Goal: Find specific page/section: Find specific page/section

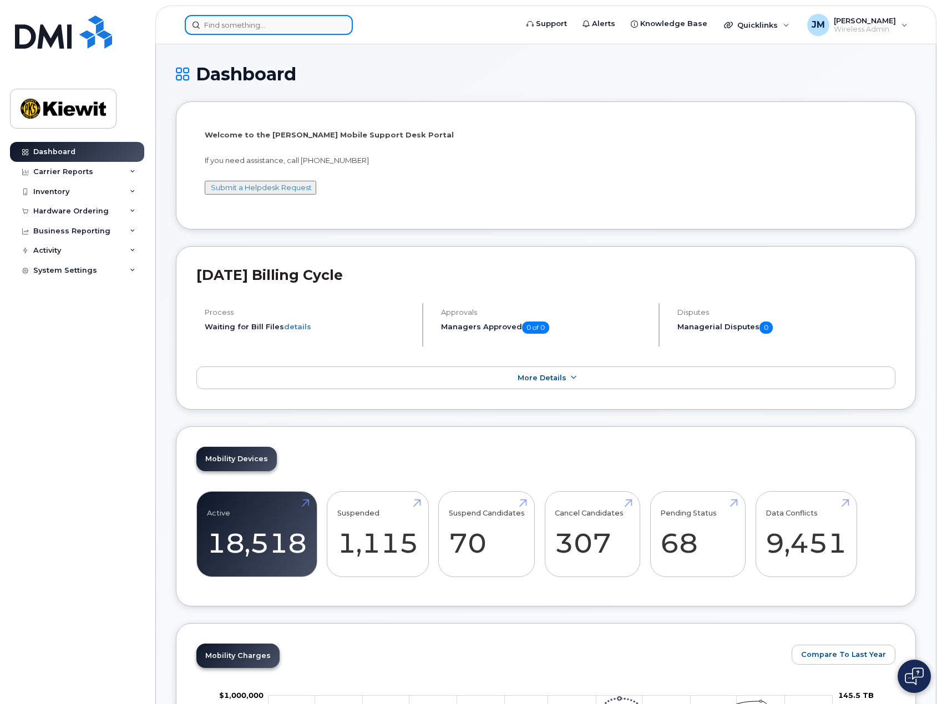
click at [240, 28] on input at bounding box center [269, 25] width 168 height 20
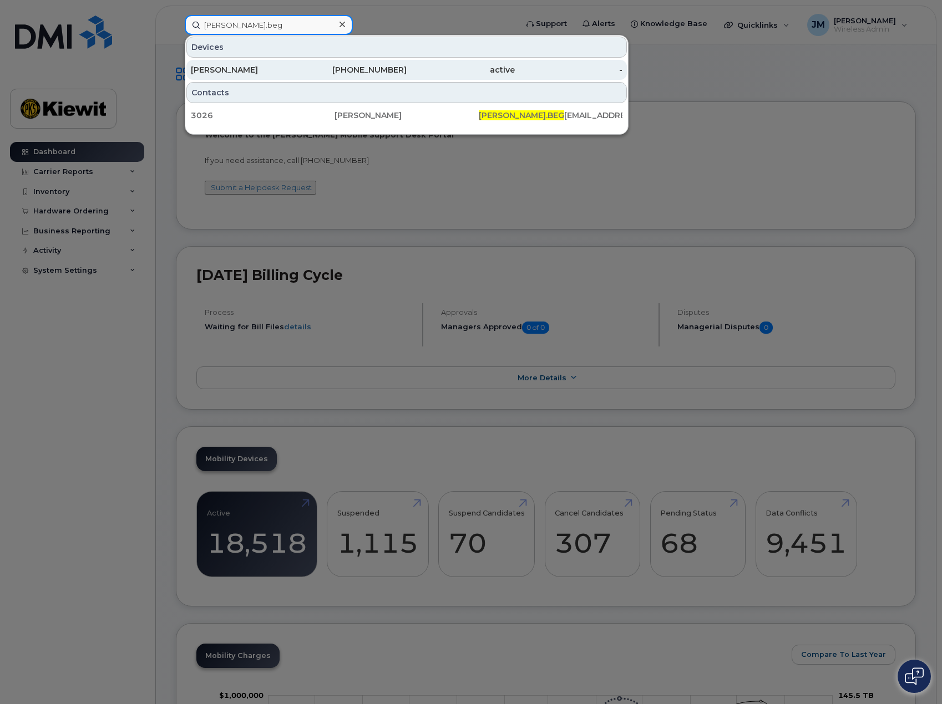
type input "anne.beg"
click at [241, 73] on div "[PERSON_NAME]" at bounding box center [245, 69] width 108 height 11
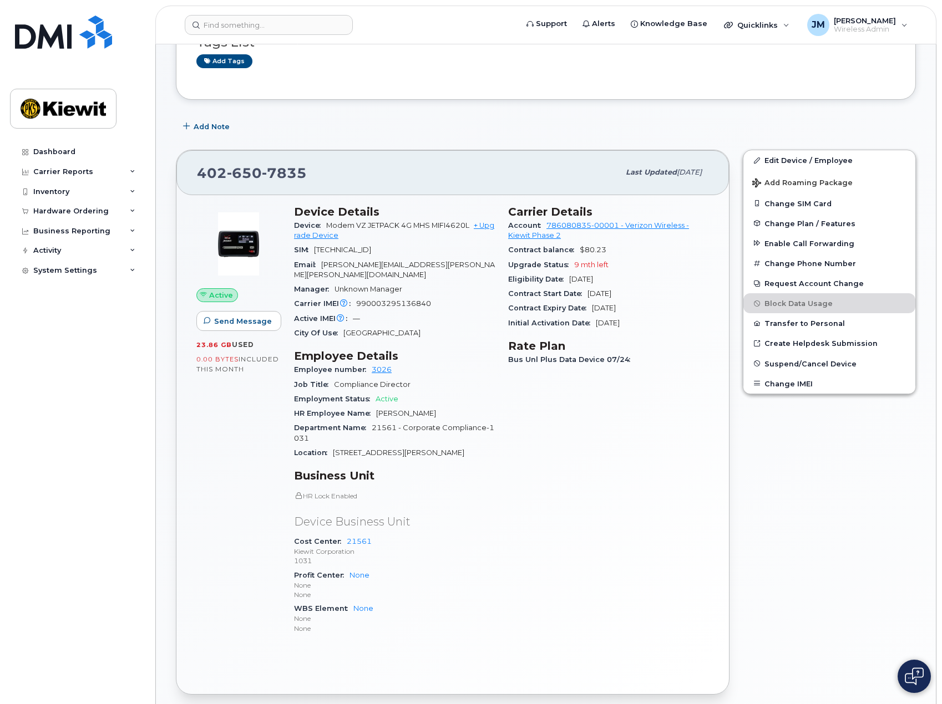
scroll to position [111, 0]
click at [808, 159] on link "Edit Device / Employee" at bounding box center [829, 160] width 172 height 20
click at [59, 626] on div "Dashboard Carrier Reports Monthly Billing Data Daily Data Pooling Average Costi…" at bounding box center [78, 415] width 137 height 546
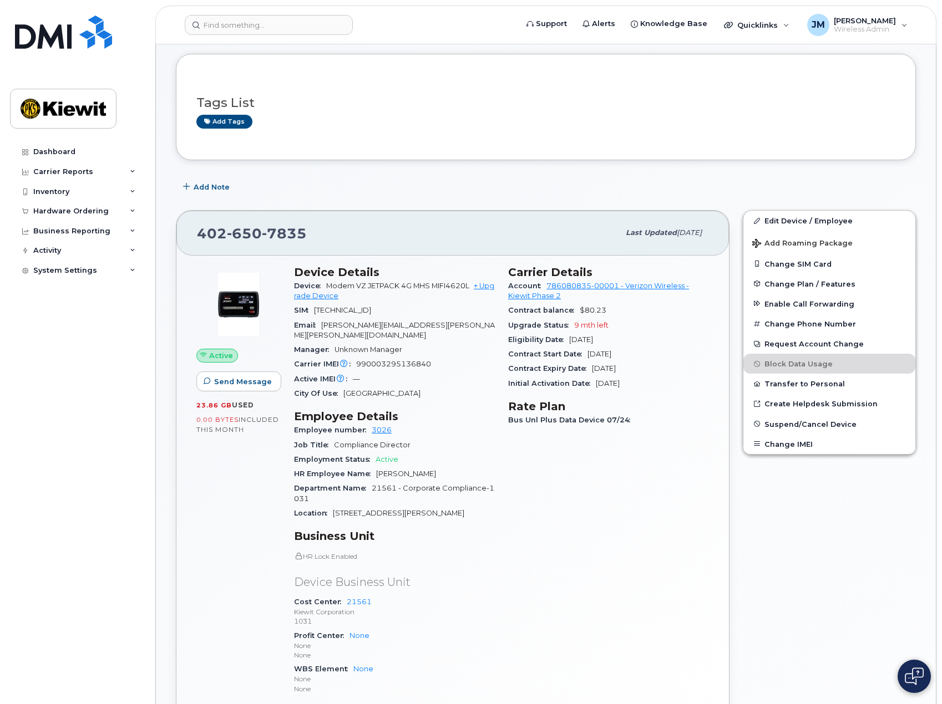
scroll to position [0, 0]
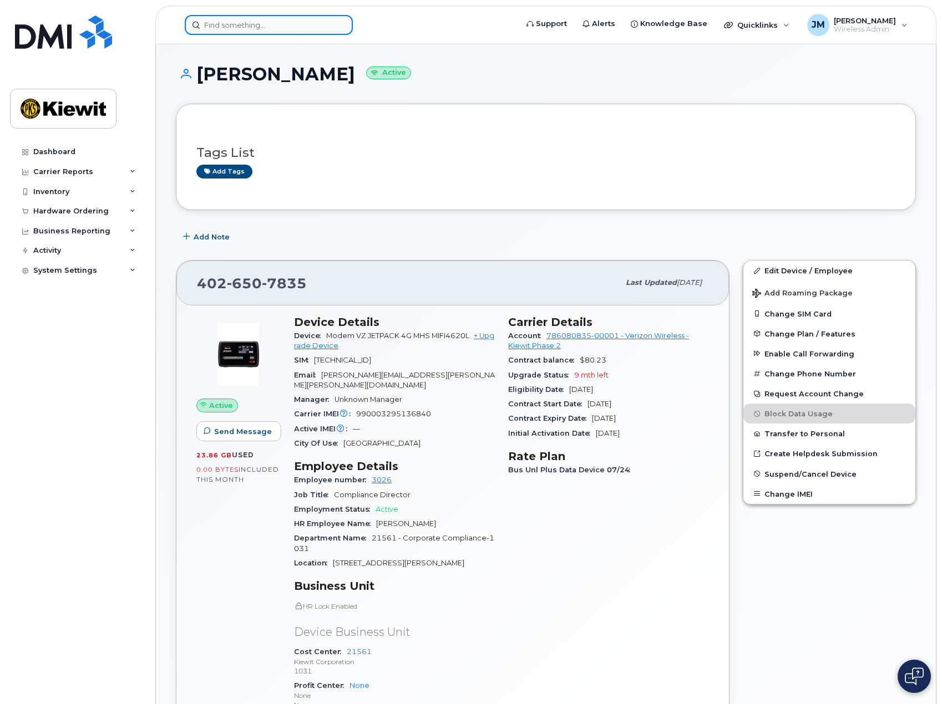
click at [250, 24] on input at bounding box center [269, 25] width 168 height 20
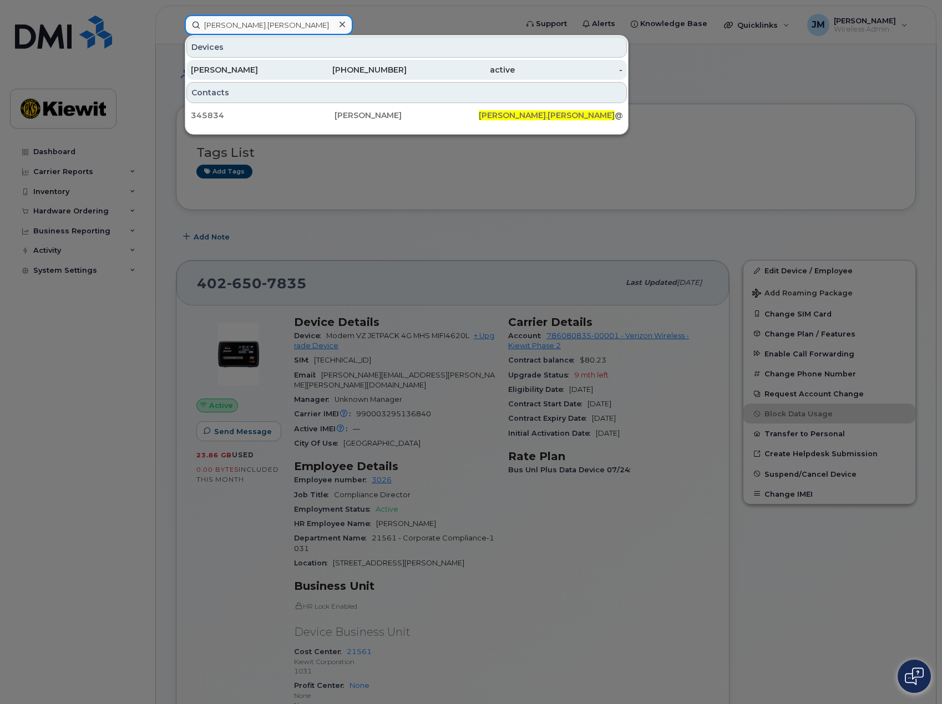
type input "derek.popp"
click at [243, 67] on div "Derek Popp" at bounding box center [245, 69] width 108 height 11
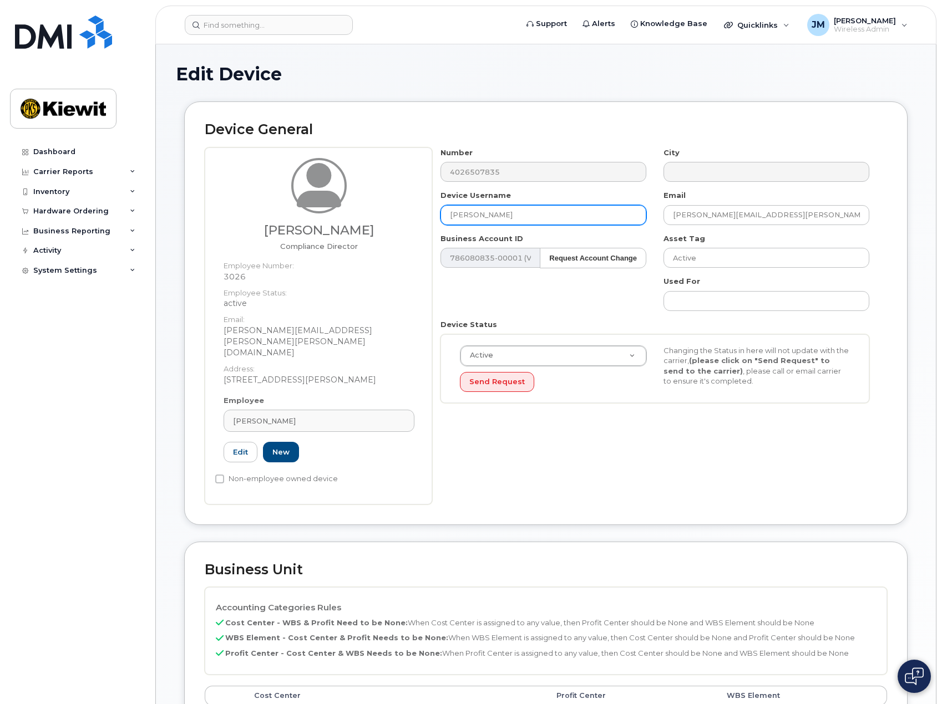
drag, startPoint x: 529, startPoint y: 214, endPoint x: 400, endPoint y: 216, distance: 128.7
click at [400, 216] on div "Anne Begley Compliance Director Employee Number: 3026 Employee Status: active E…" at bounding box center [546, 326] width 682 height 357
click at [519, 218] on input "michael.al" at bounding box center [543, 215] width 206 height 20
type input "michael.alessi"
click at [239, 442] on link "Edit" at bounding box center [241, 452] width 34 height 21
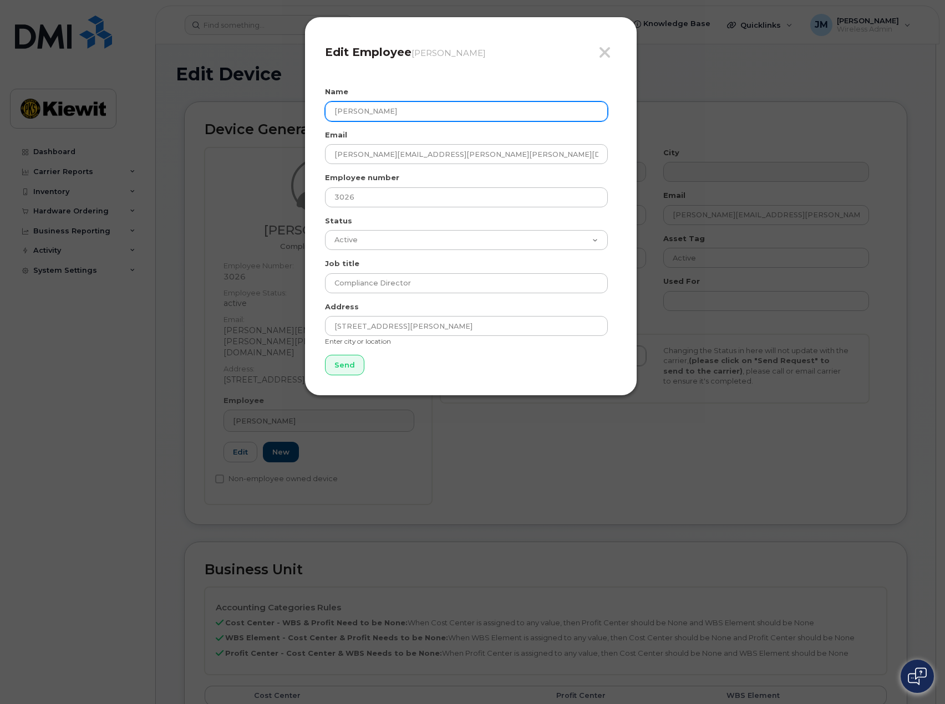
click at [400, 110] on input "Anne Begley" at bounding box center [466, 111] width 283 height 20
drag, startPoint x: 409, startPoint y: 109, endPoint x: 273, endPoint y: 122, distance: 136.5
click at [273, 122] on div "Close Edit Employee Anne Begley Name Anne Begley Email ANNE.BEGLEY@KIEWIT.COM E…" at bounding box center [472, 352] width 945 height 704
type input "Michael Alessi"
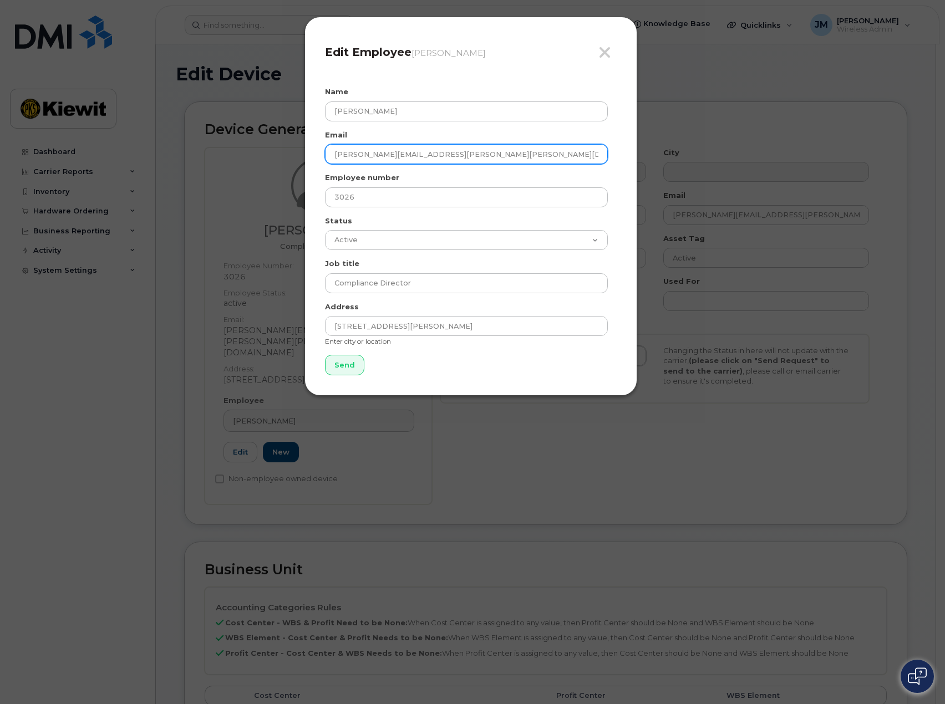
drag, startPoint x: 385, startPoint y: 153, endPoint x: 283, endPoint y: 149, distance: 101.6
click at [283, 149] on div "Close Edit Employee Anne Begley Name Michael Alessi Email ANNE.BEGLEY@KIEWIT.CO…" at bounding box center [472, 352] width 945 height 704
type input "michael.alessi@KIEWIT.COM"
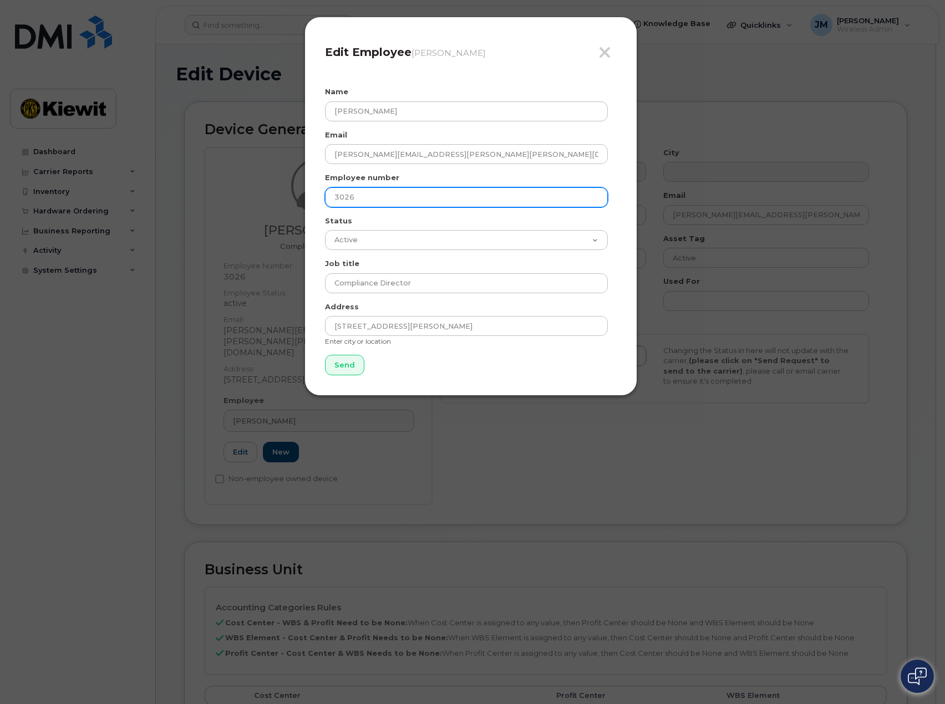
drag, startPoint x: 380, startPoint y: 201, endPoint x: 265, endPoint y: 201, distance: 115.9
click at [265, 201] on div "Close Edit Employee Anne Begley Name Michael Alessi Email michael.alessi@KIEWIT…" at bounding box center [472, 352] width 945 height 704
paste input "369657"
type input "369657"
click at [351, 367] on input "Send" at bounding box center [344, 365] width 39 height 21
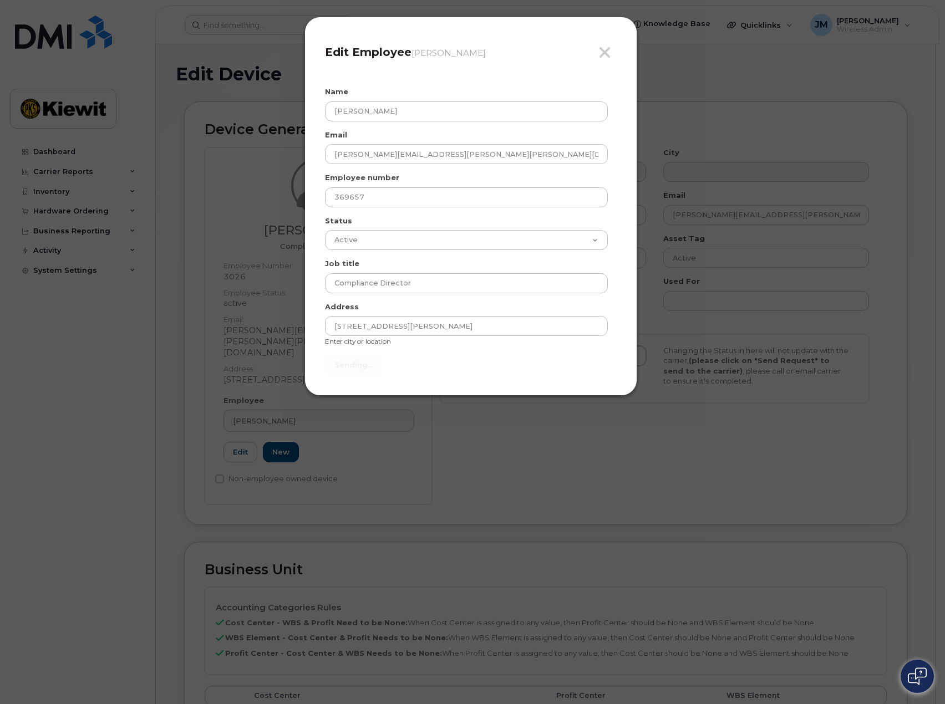
type input "Send"
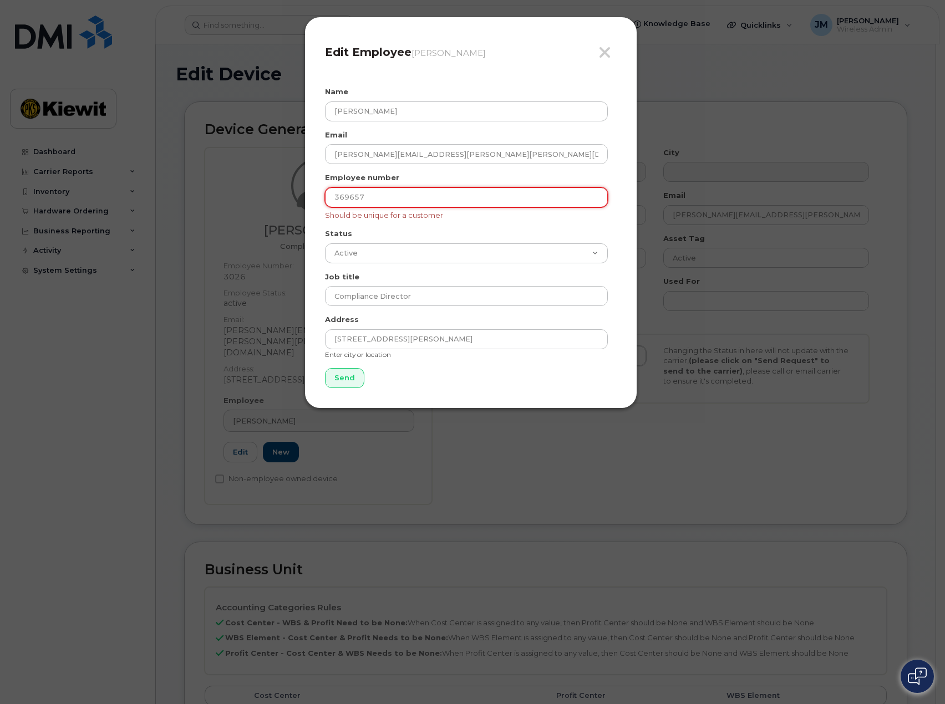
click at [372, 195] on input "369657" at bounding box center [466, 197] width 283 height 20
click at [606, 52] on icon "button" at bounding box center [604, 52] width 13 height 17
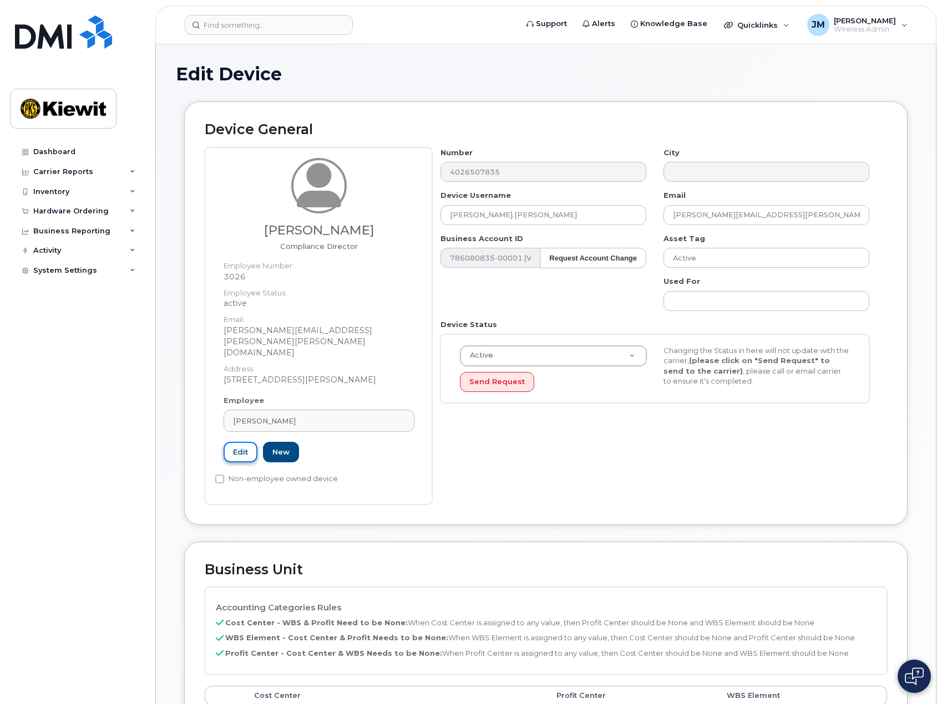
click at [239, 442] on link "Edit" at bounding box center [241, 452] width 34 height 21
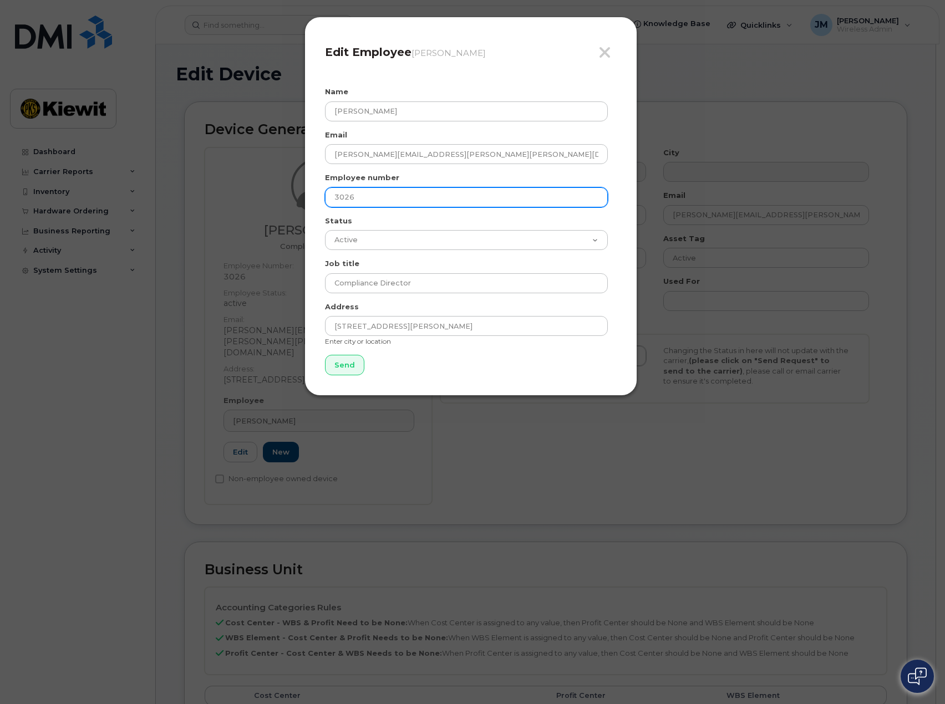
drag, startPoint x: 389, startPoint y: 200, endPoint x: 242, endPoint y: 203, distance: 147.0
click at [242, 203] on div "Close Edit Employee Anne Begley Name Anne Begley Email ANNE.BEGLEY@KIEWIT.COM E…" at bounding box center [472, 352] width 945 height 704
paste input "69657"
type input "369657"
click at [346, 366] on input "Send" at bounding box center [344, 365] width 39 height 21
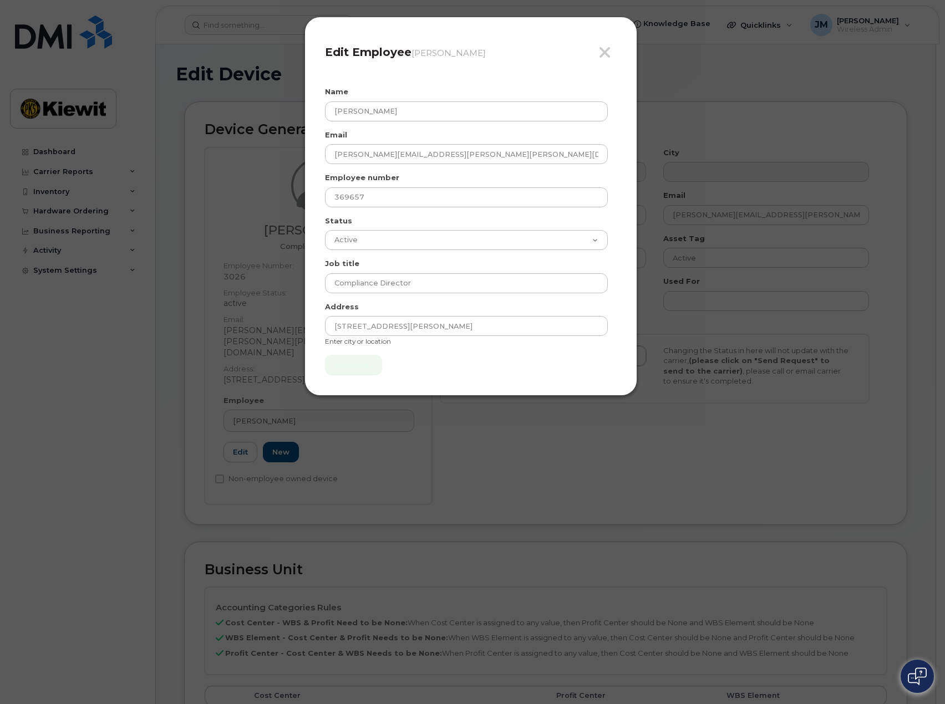
type input "Send"
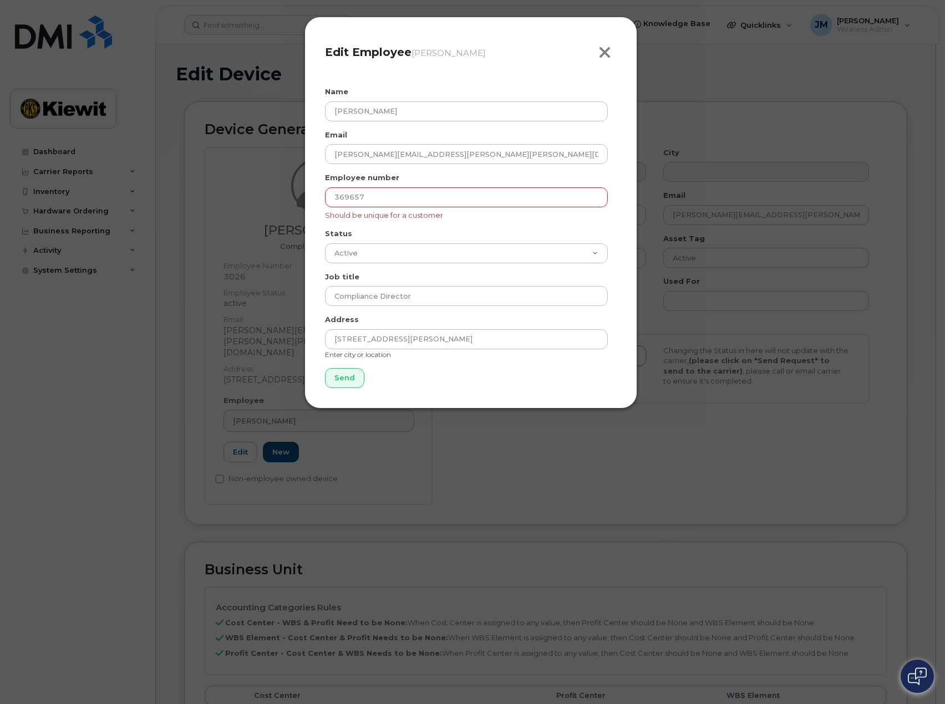
click at [605, 58] on icon "button" at bounding box center [604, 52] width 13 height 17
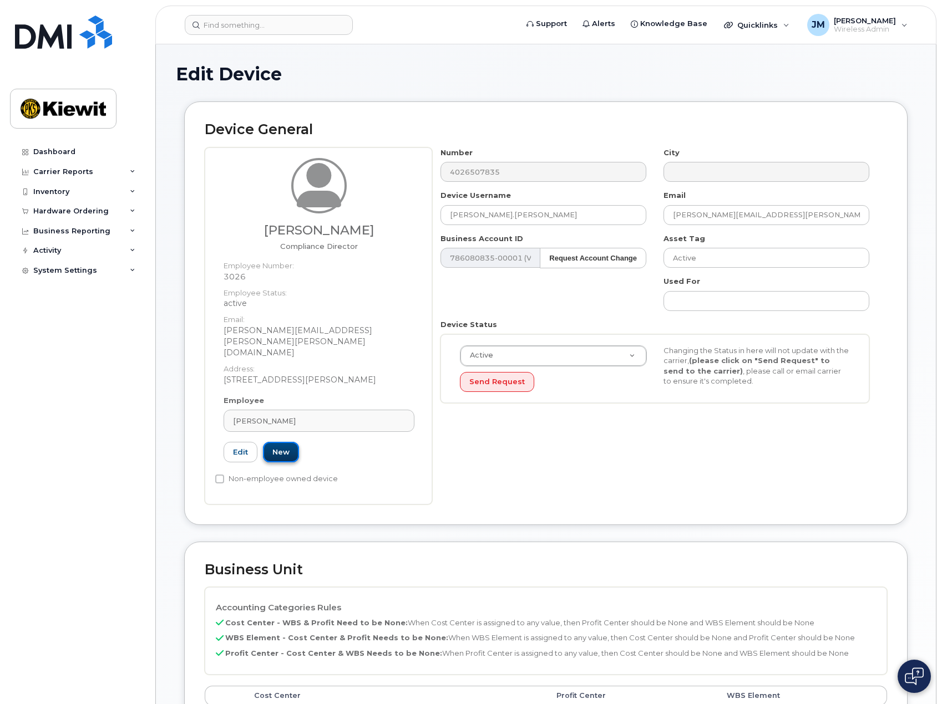
click at [286, 442] on link "New" at bounding box center [281, 452] width 36 height 21
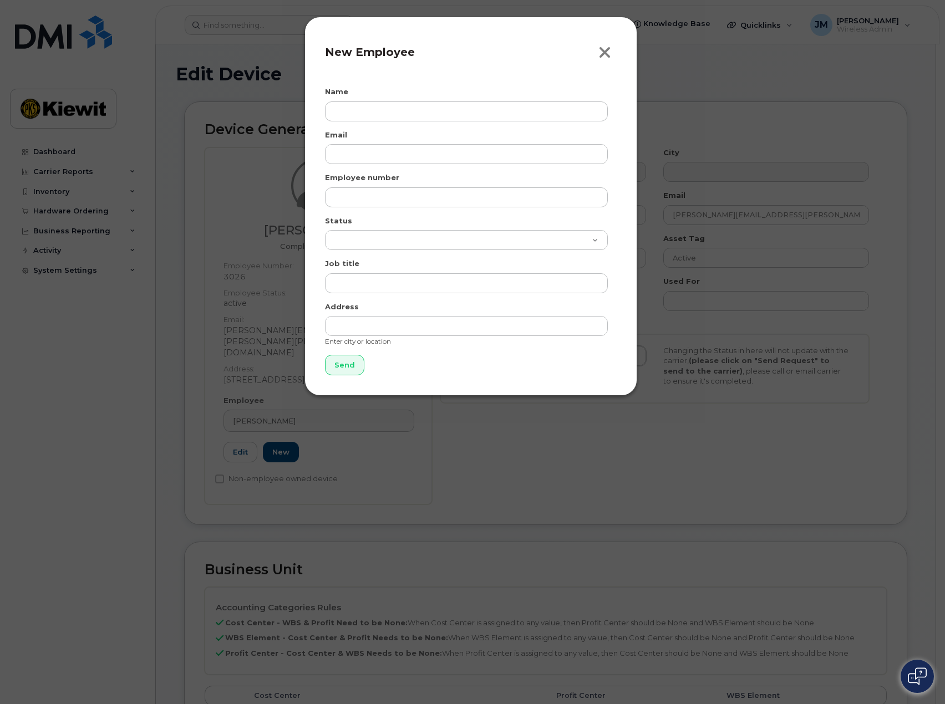
click at [611, 51] on button "Close" at bounding box center [607, 52] width 18 height 17
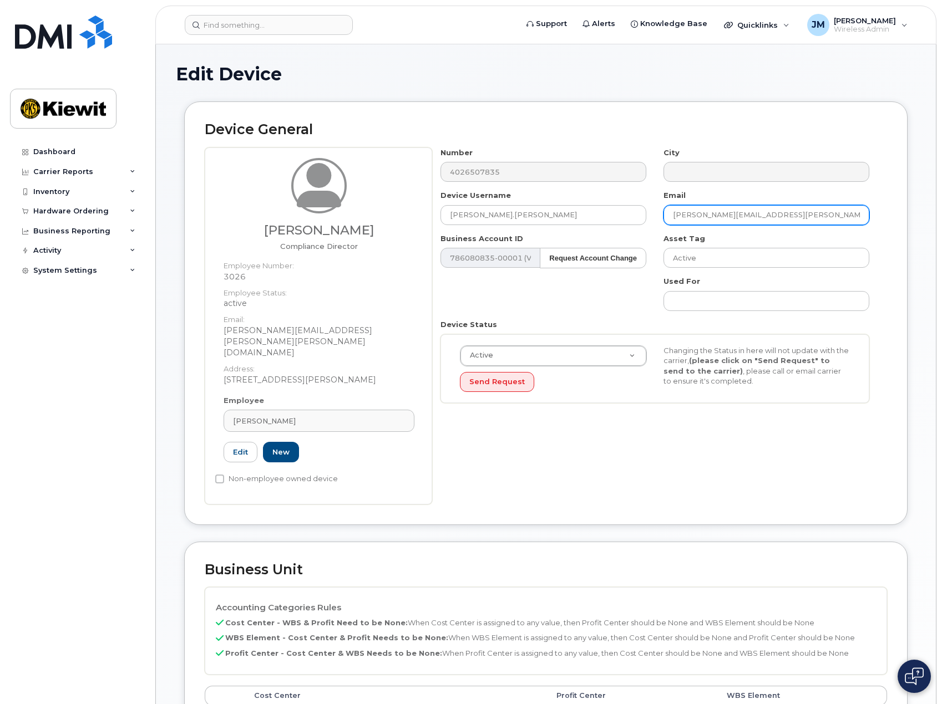
drag, startPoint x: 724, startPoint y: 216, endPoint x: 647, endPoint y: 218, distance: 77.1
click at [647, 218] on div "Number 4026507835 City Device Username michael.alessi Email ANNE.BEGLEY@KIEWIT.…" at bounding box center [655, 280] width 446 height 265
type input "michael.alessi@KIEWIT.COM"
click at [621, 293] on div "Number 4026507835 City Device Username michael.alessi Email michael.alessi@KIEW…" at bounding box center [655, 280] width 446 height 265
click at [242, 442] on link "Edit" at bounding box center [241, 452] width 34 height 21
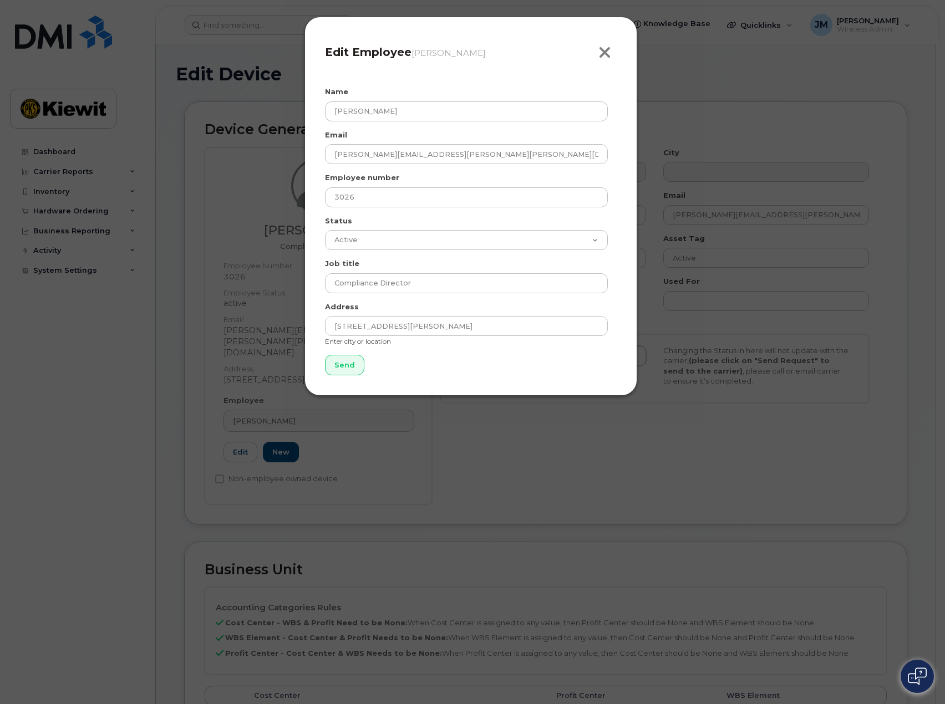
click at [603, 53] on icon "button" at bounding box center [604, 52] width 13 height 17
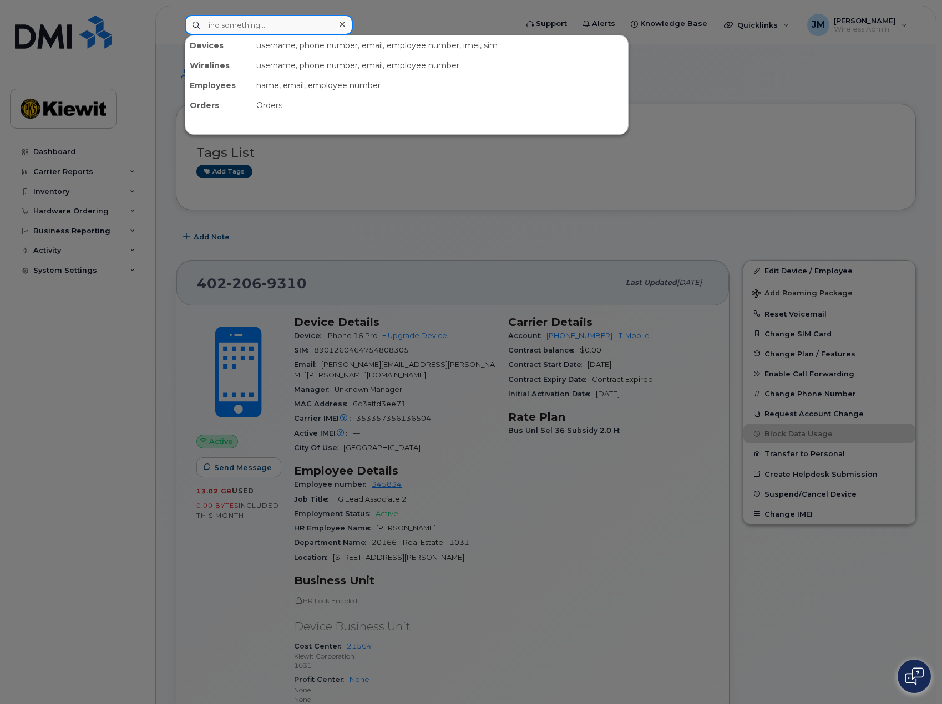
click at [275, 23] on input at bounding box center [269, 25] width 168 height 20
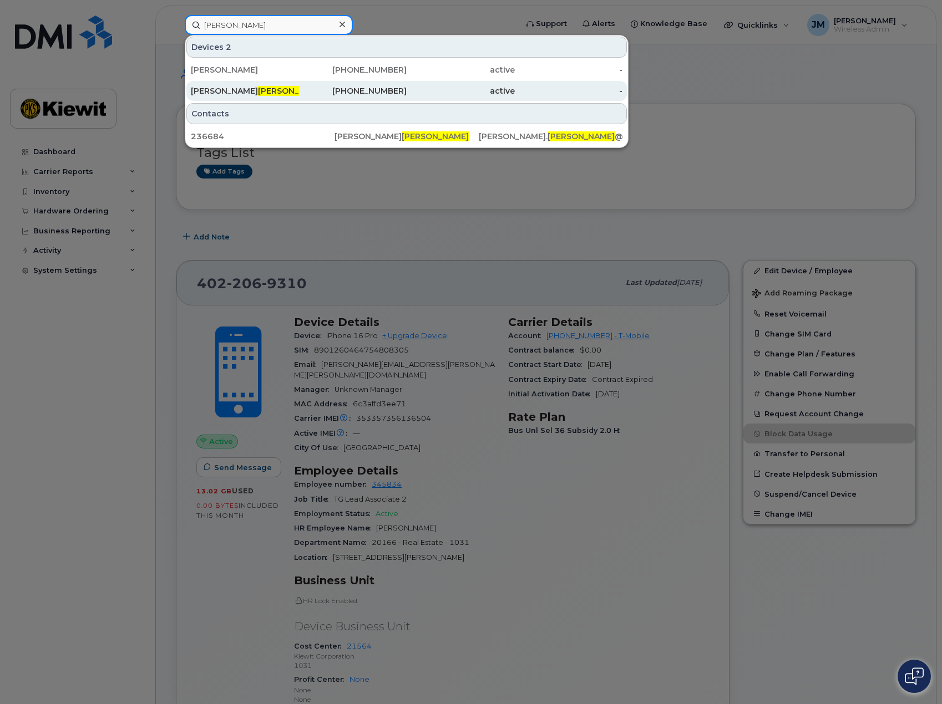
type input "zoucha"
click at [258, 87] on span "ZOUCHA" at bounding box center [291, 91] width 67 height 10
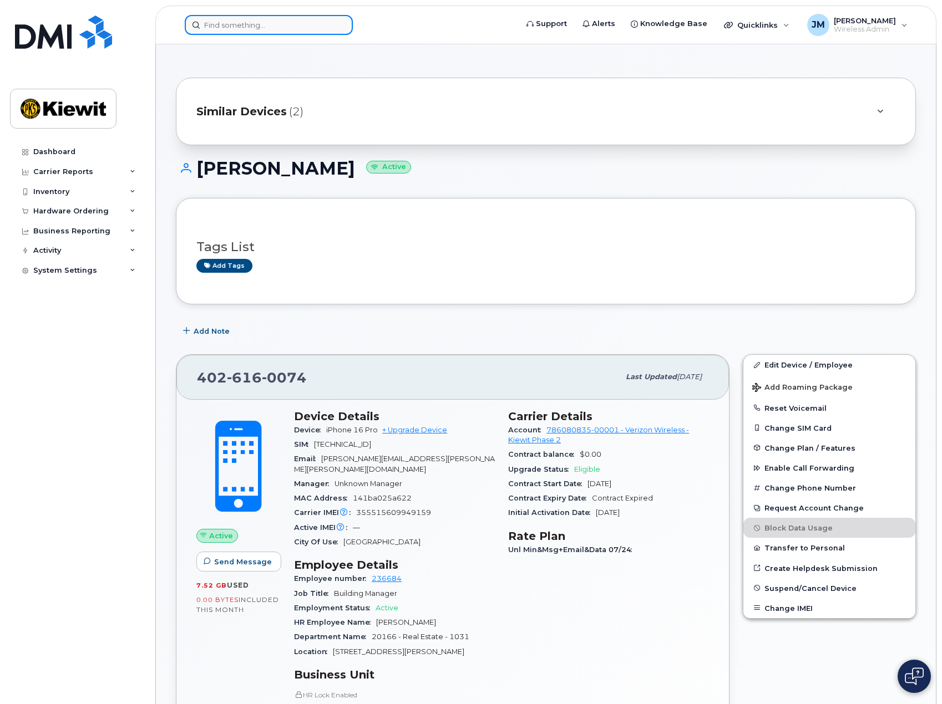
click at [273, 24] on input at bounding box center [269, 25] width 168 height 20
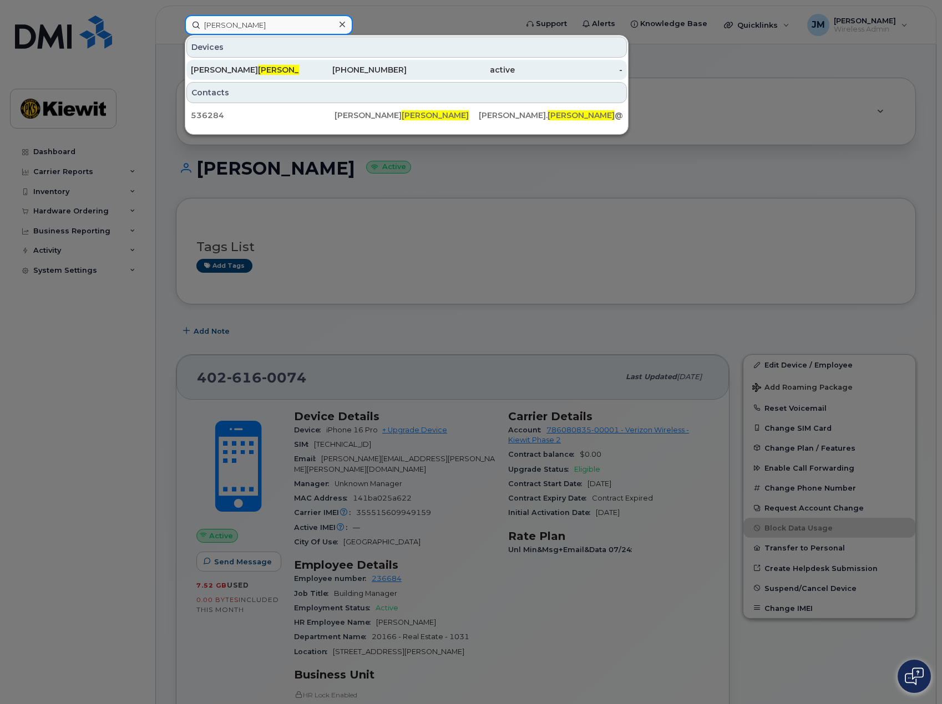
type input "[PERSON_NAME]"
click at [262, 66] on span "[PERSON_NAME]" at bounding box center [291, 70] width 67 height 10
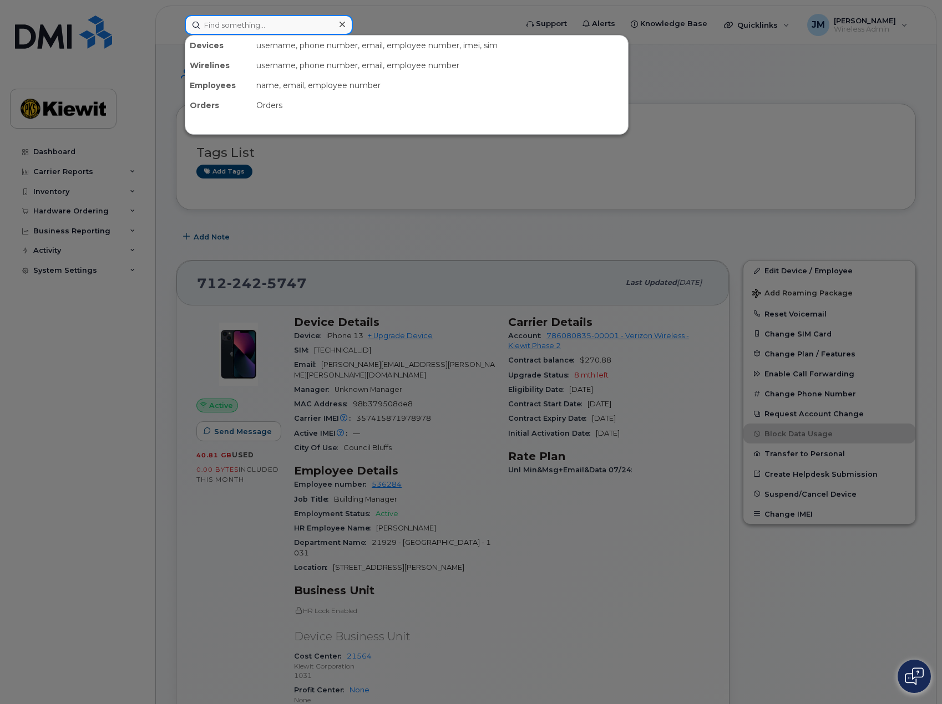
click at [278, 22] on input at bounding box center [269, 25] width 168 height 20
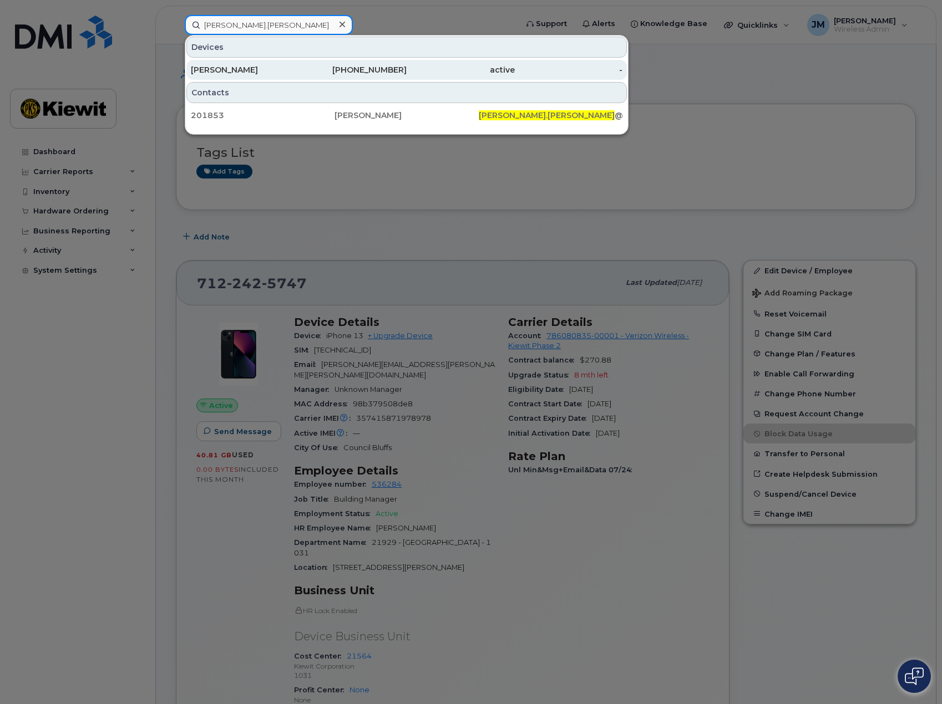
type input "jessica.mcgraw"
click at [254, 67] on div "JESSICA MCGRAW" at bounding box center [245, 69] width 108 height 11
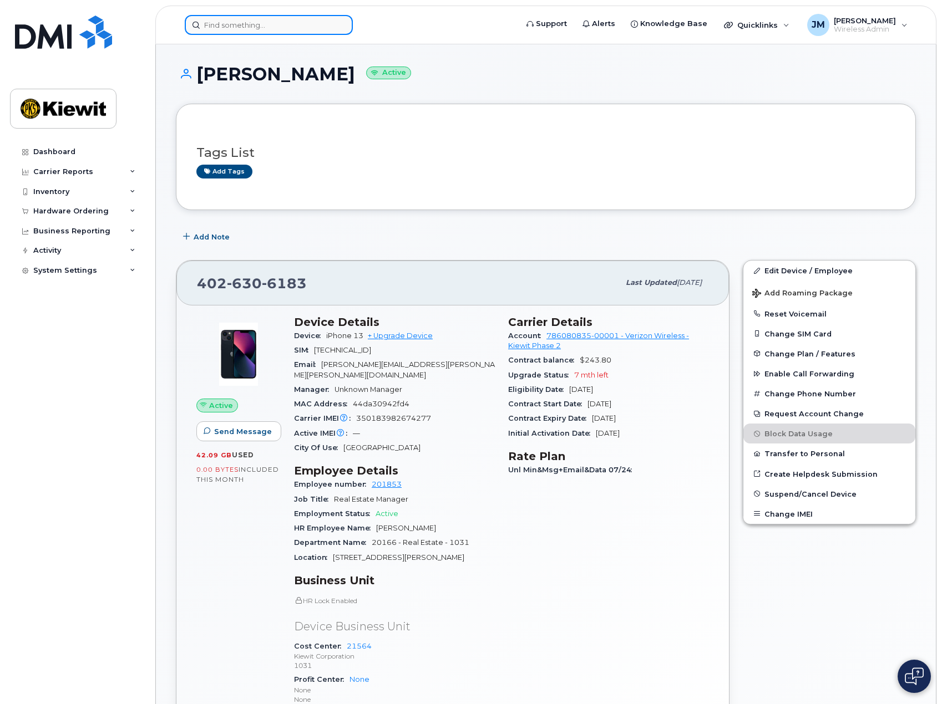
click at [243, 21] on input at bounding box center [269, 25] width 168 height 20
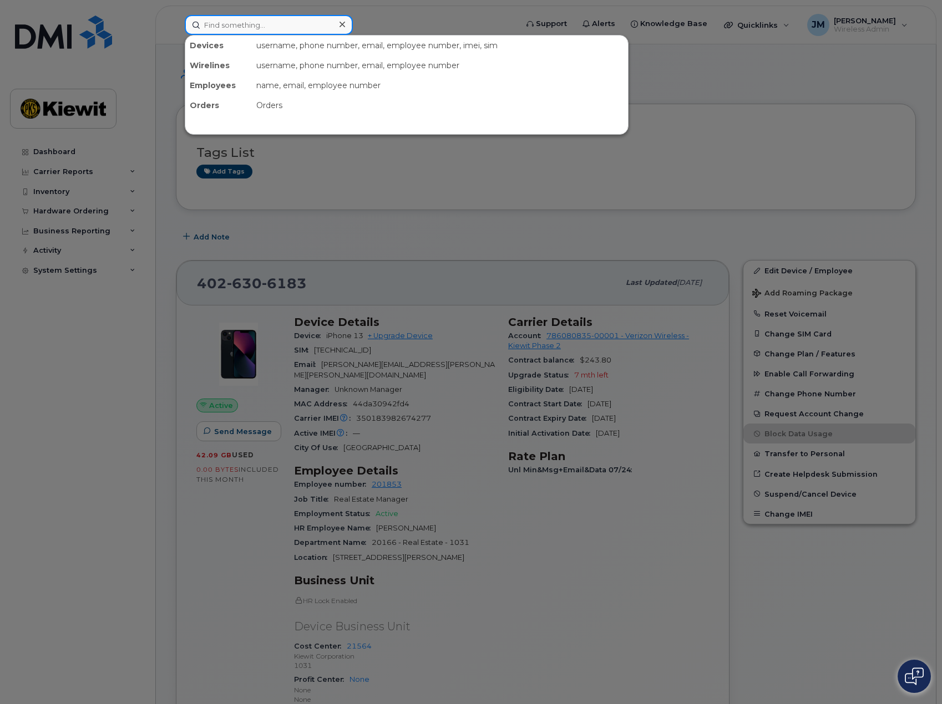
type input "j"
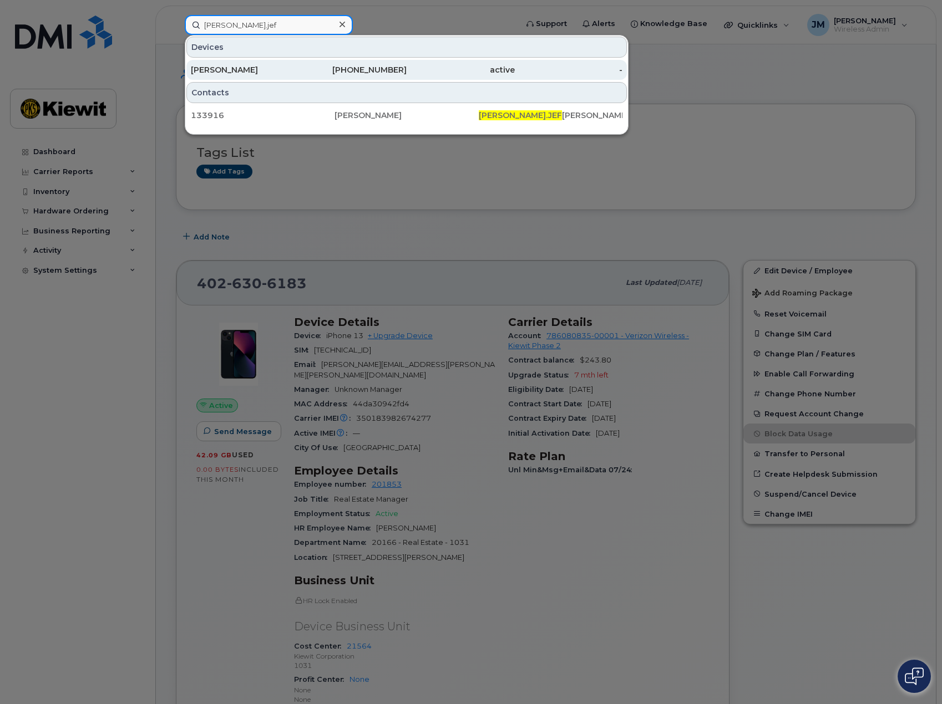
type input "tim.jef"
click at [237, 71] on div "[PERSON_NAME]" at bounding box center [245, 69] width 108 height 11
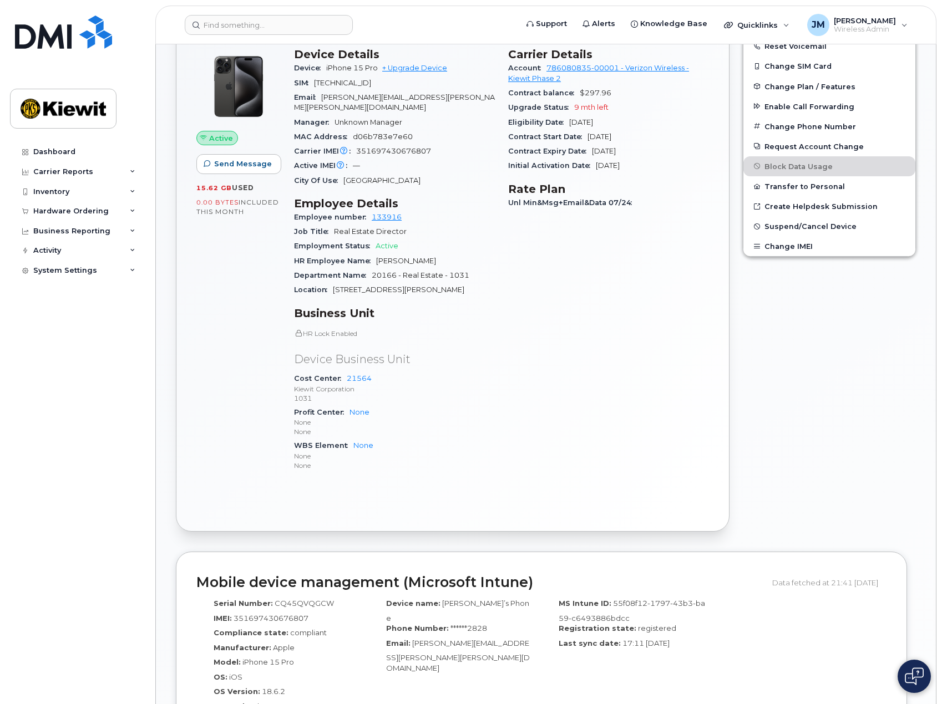
scroll to position [267, 0]
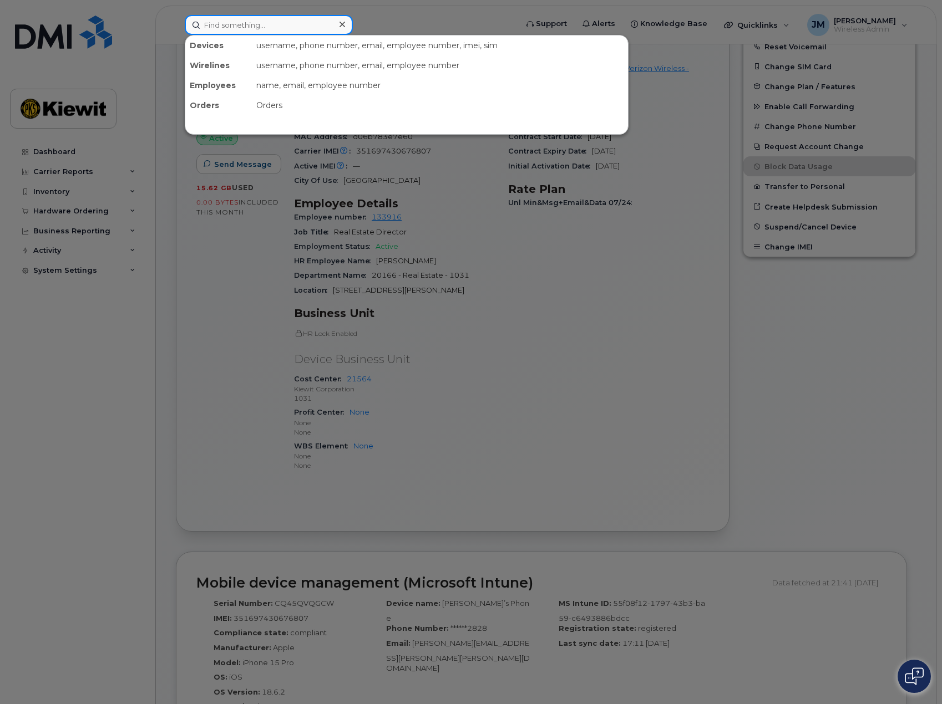
click at [265, 33] on input at bounding box center [269, 25] width 168 height 20
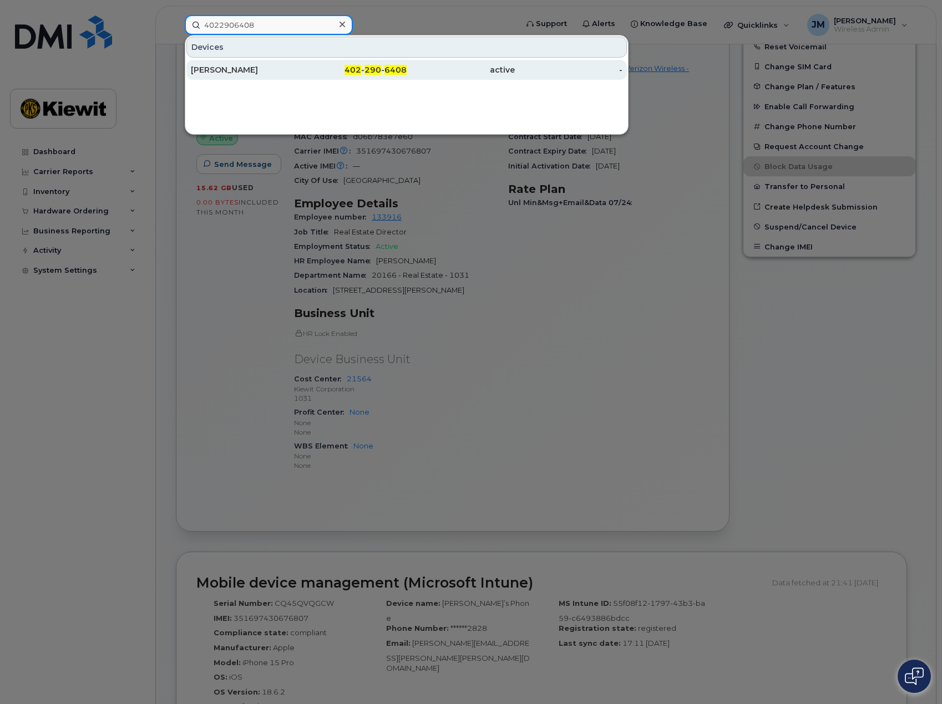
type input "4022906408"
click at [290, 69] on div "ALAN LINCOLN" at bounding box center [245, 69] width 108 height 11
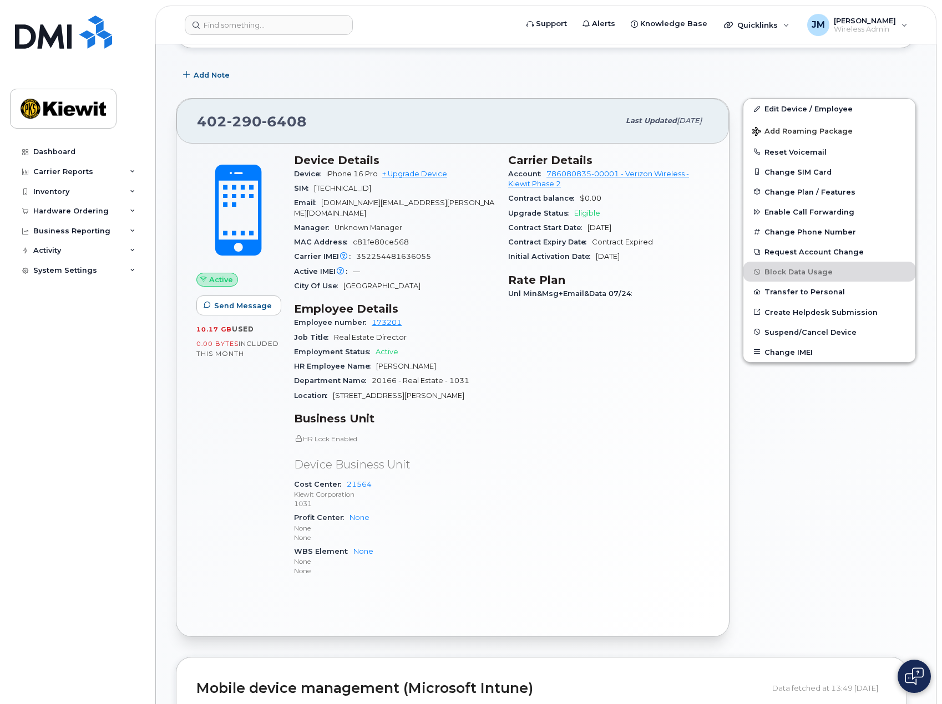
scroll to position [166, 0]
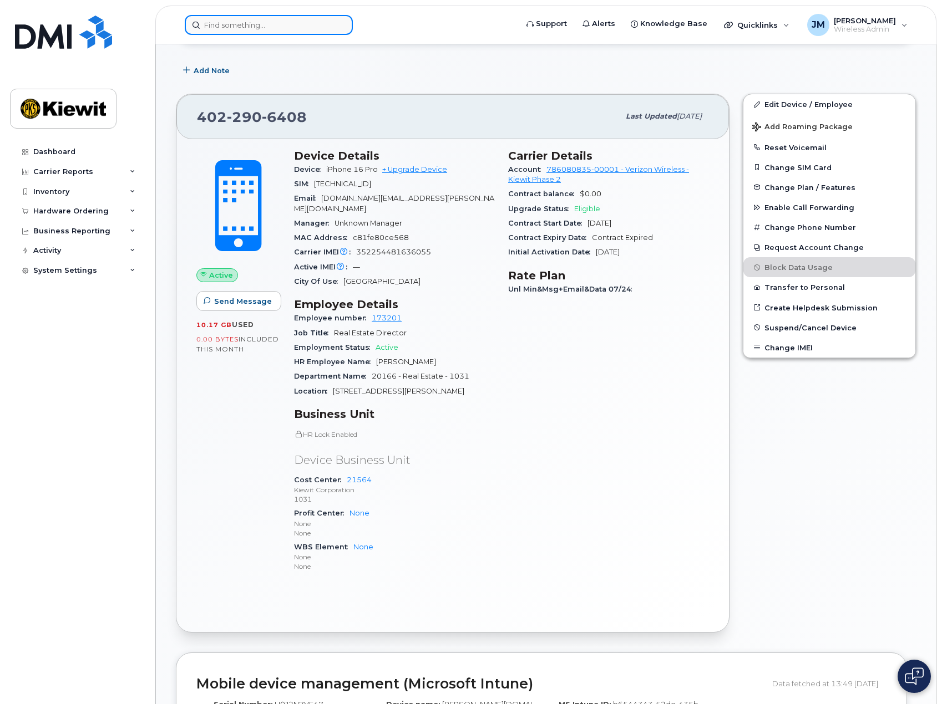
click at [307, 24] on input at bounding box center [269, 25] width 168 height 20
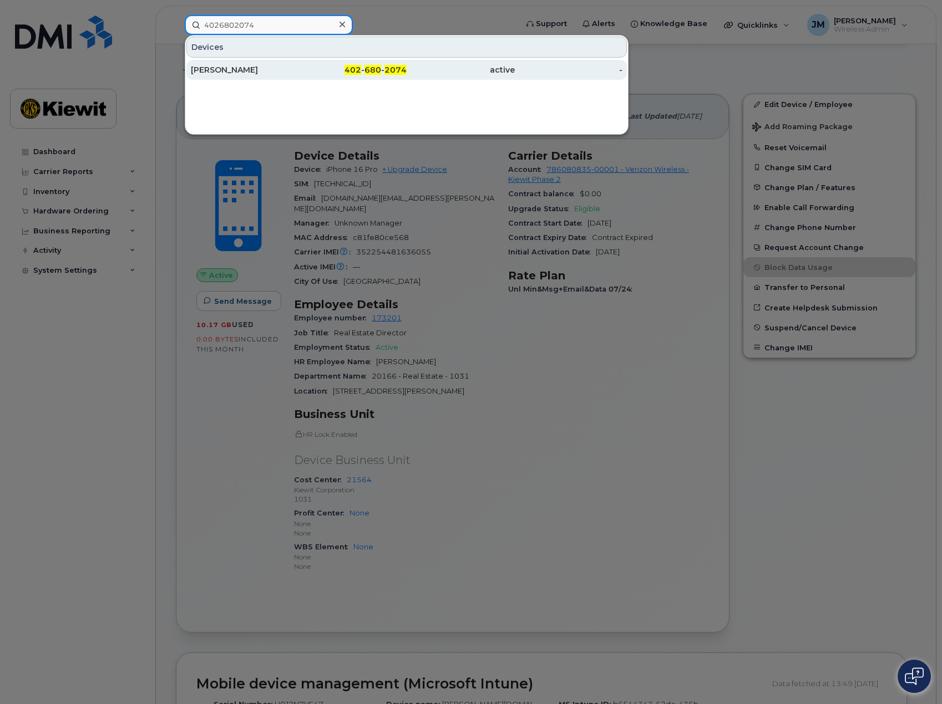
type input "4026802074"
click at [268, 70] on div "Andrew Krieger" at bounding box center [245, 69] width 108 height 11
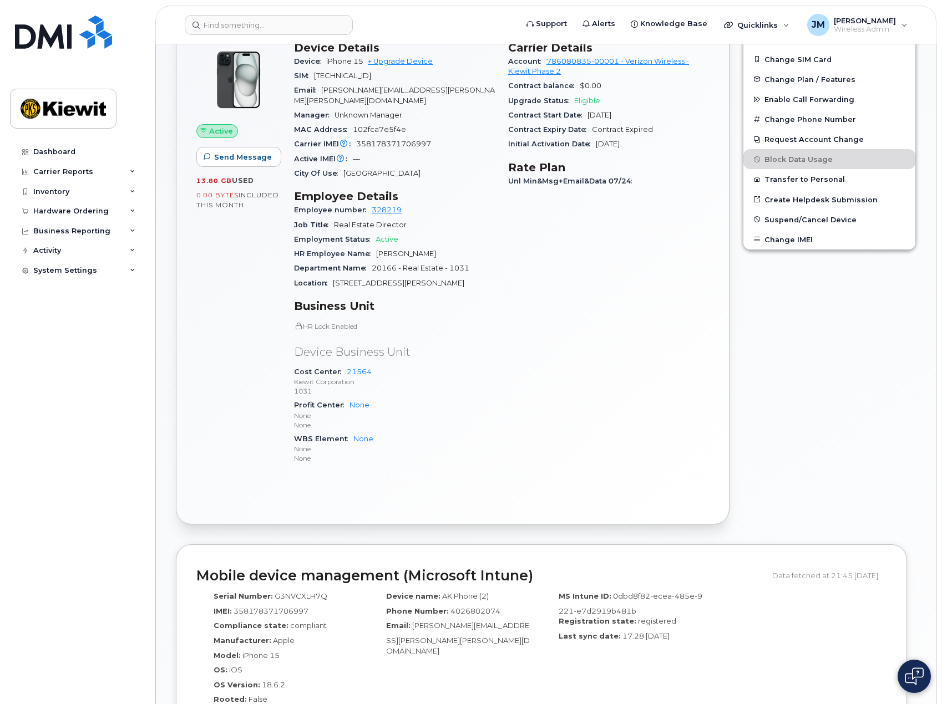
scroll to position [267, 0]
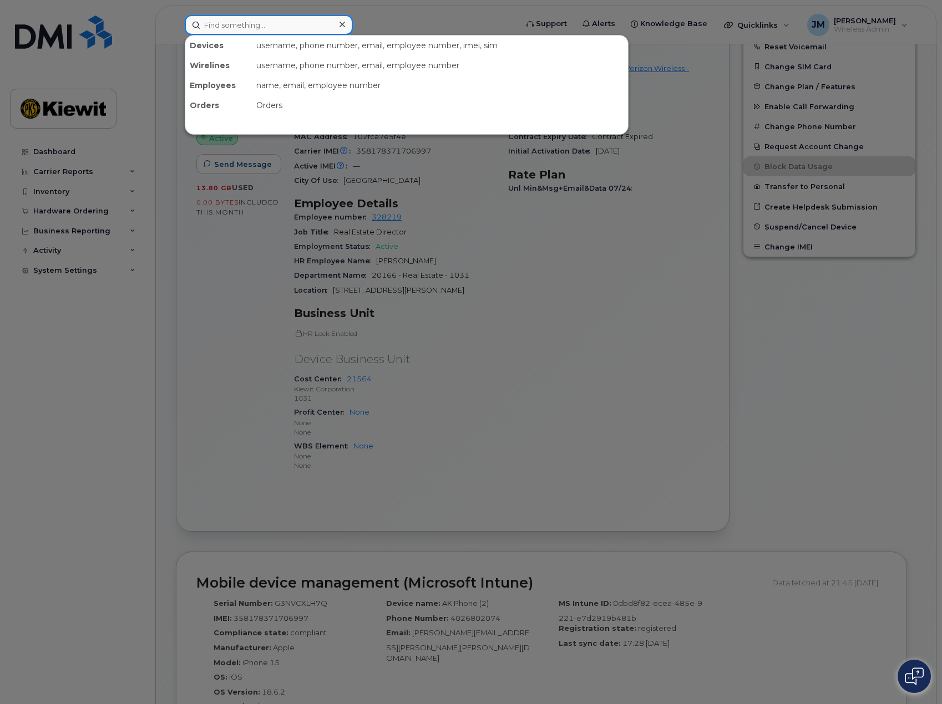
click at [288, 31] on input at bounding box center [269, 25] width 168 height 20
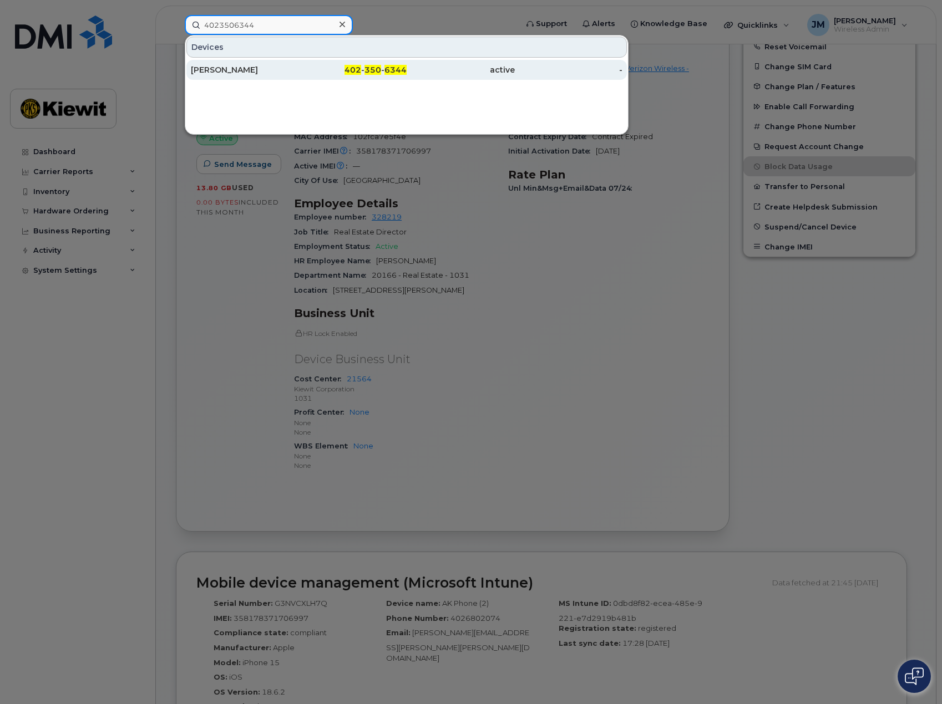
type input "4023506344"
click at [270, 65] on div "[PERSON_NAME]" at bounding box center [245, 69] width 108 height 11
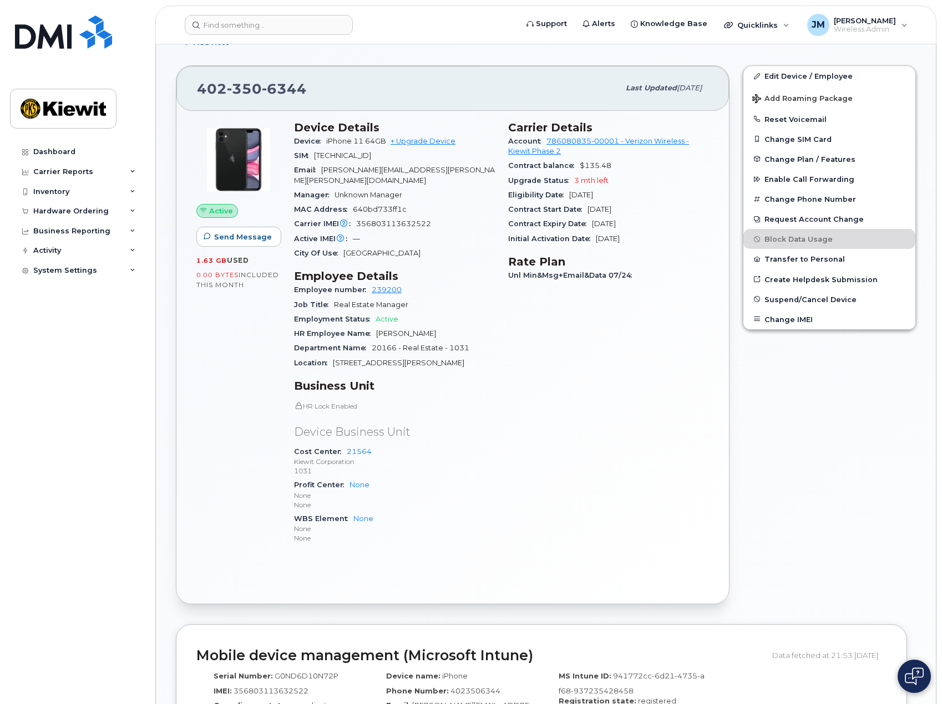
scroll to position [222, 0]
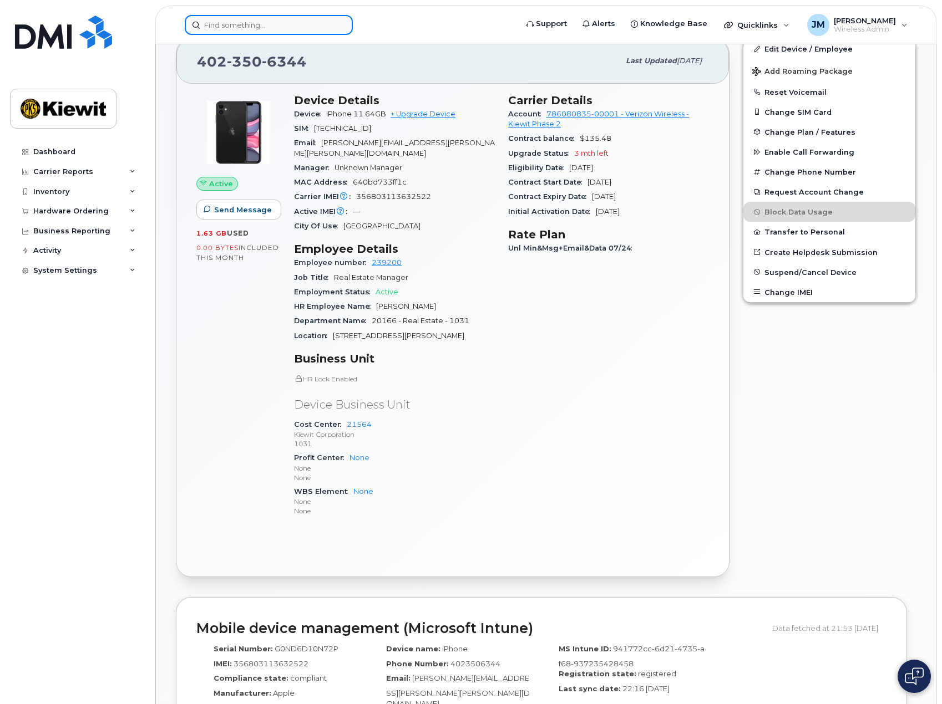
click at [285, 27] on input at bounding box center [269, 25] width 168 height 20
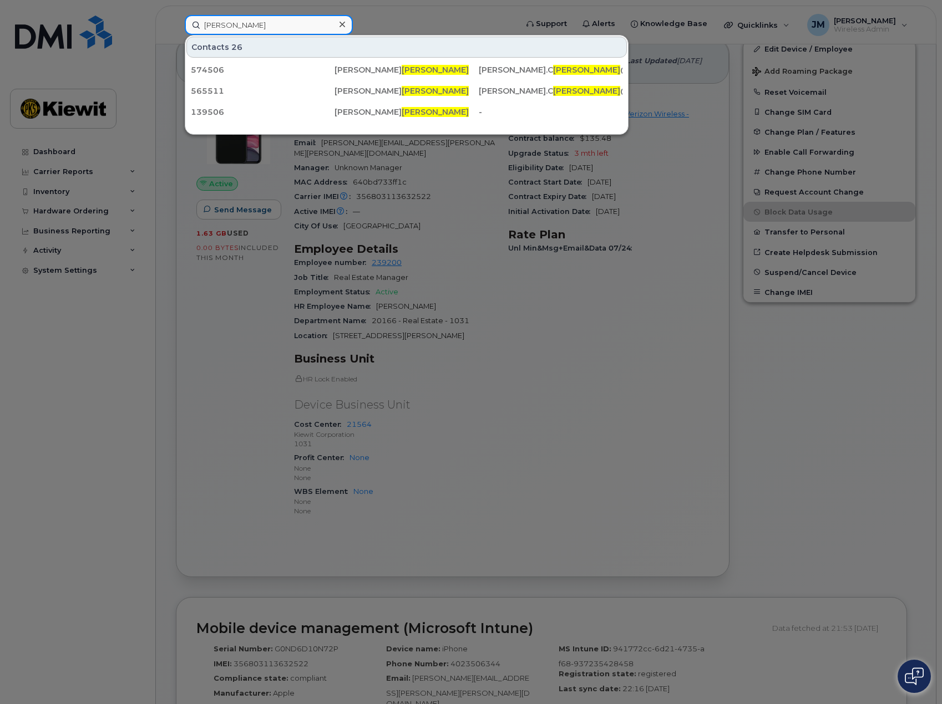
drag, startPoint x: 243, startPoint y: 22, endPoint x: 155, endPoint y: 31, distance: 88.6
click at [176, 31] on div "rawley Contacts 26 574506 Andrew C rawley ANDREW.C RAWLEY @KIEWIT.COM 565511 An…" at bounding box center [347, 25] width 343 height 20
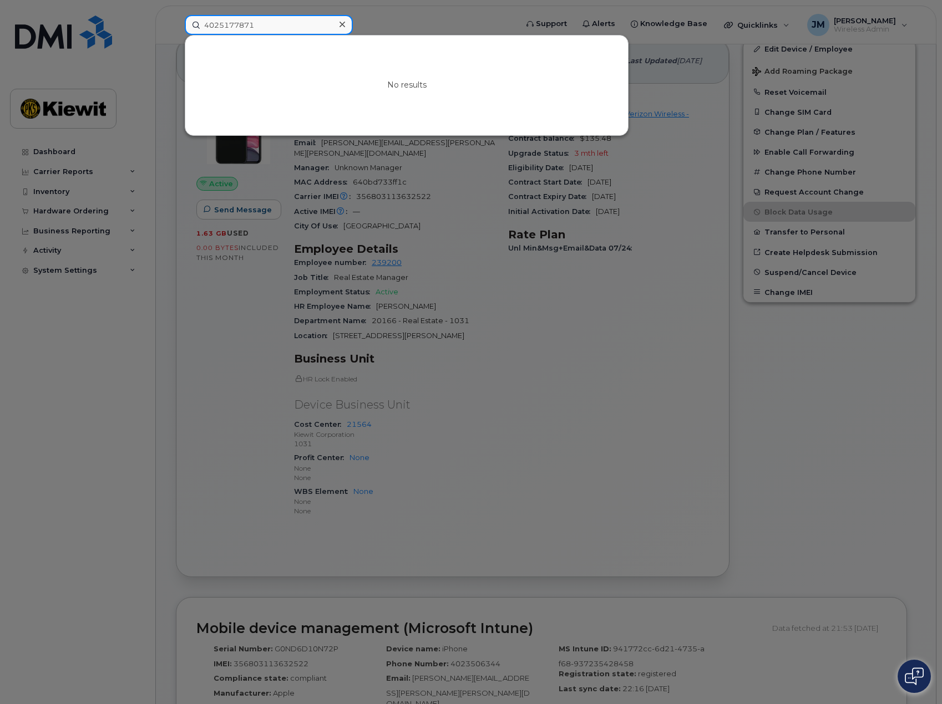
drag, startPoint x: 273, startPoint y: 24, endPoint x: 129, endPoint y: 21, distance: 144.2
click at [176, 21] on div "4025177871 No results" at bounding box center [347, 25] width 343 height 20
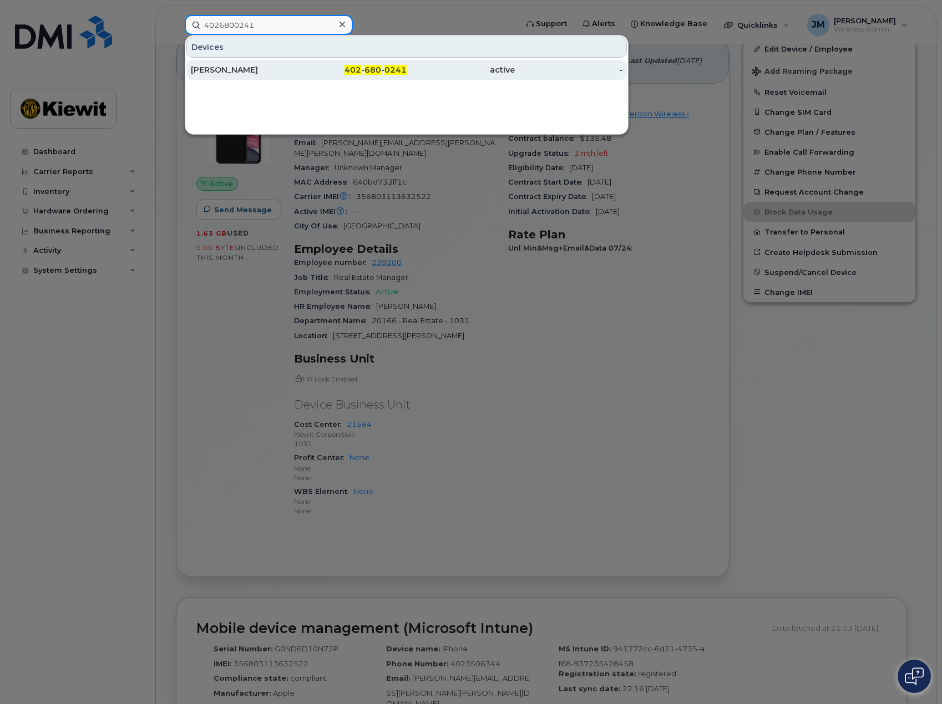
type input "4026800241"
click at [252, 72] on div "MICHAEL LUDWICK" at bounding box center [245, 69] width 108 height 11
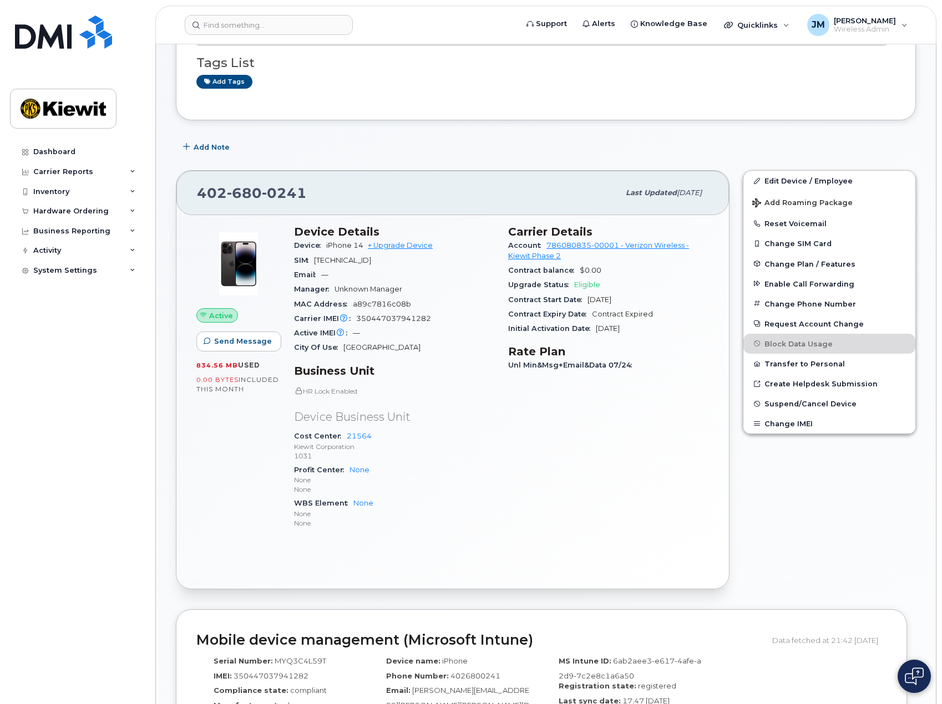
scroll to position [222, 0]
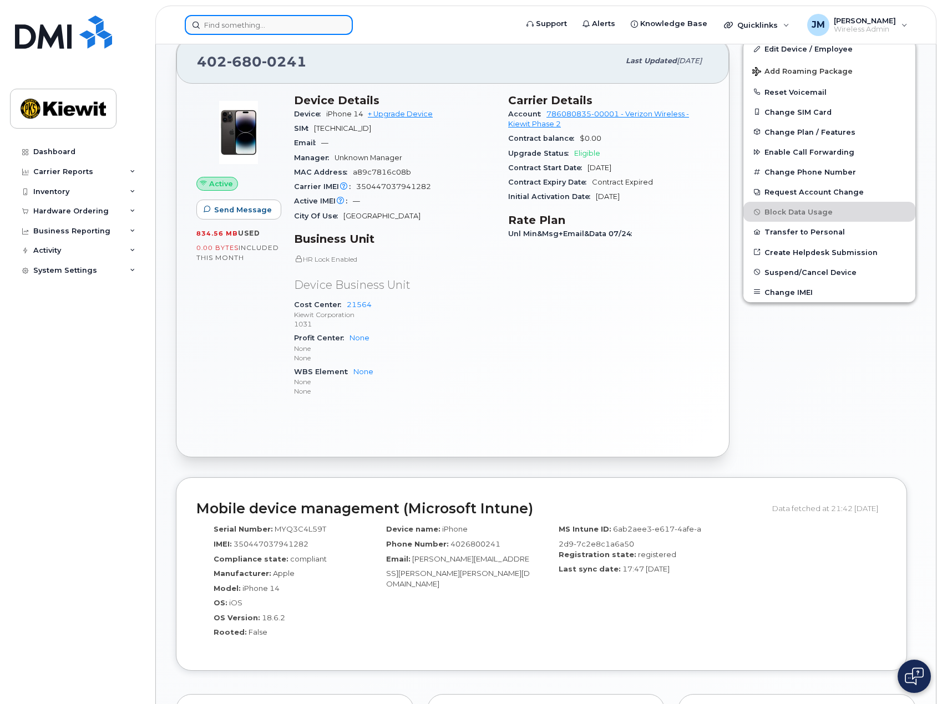
click at [246, 23] on input at bounding box center [269, 25] width 168 height 20
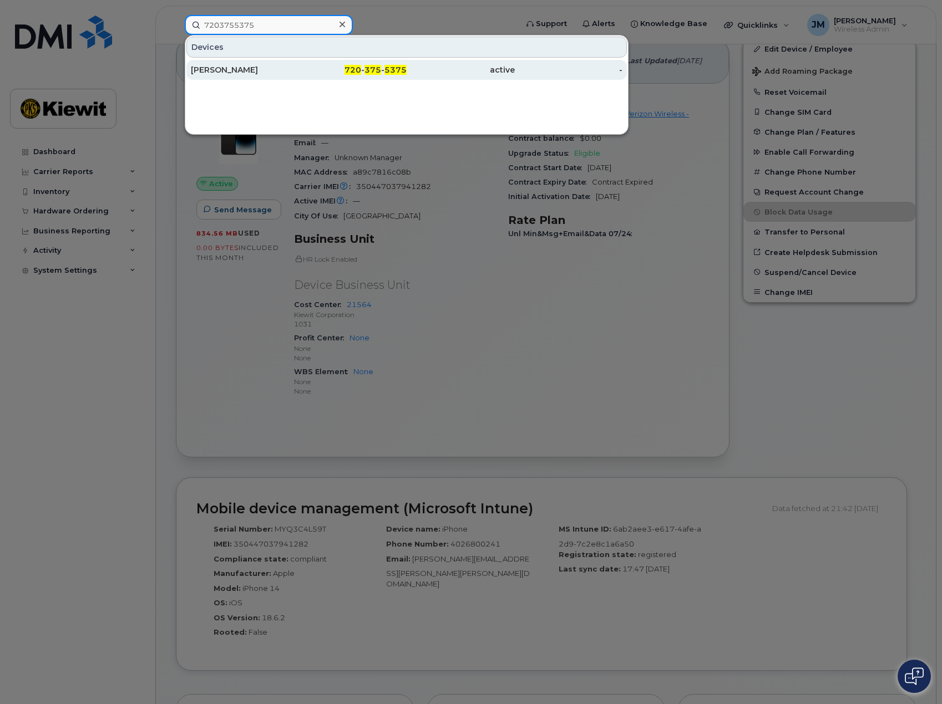
type input "7203755375"
click at [255, 68] on div "SCOTT DUCKWORTH" at bounding box center [245, 69] width 108 height 11
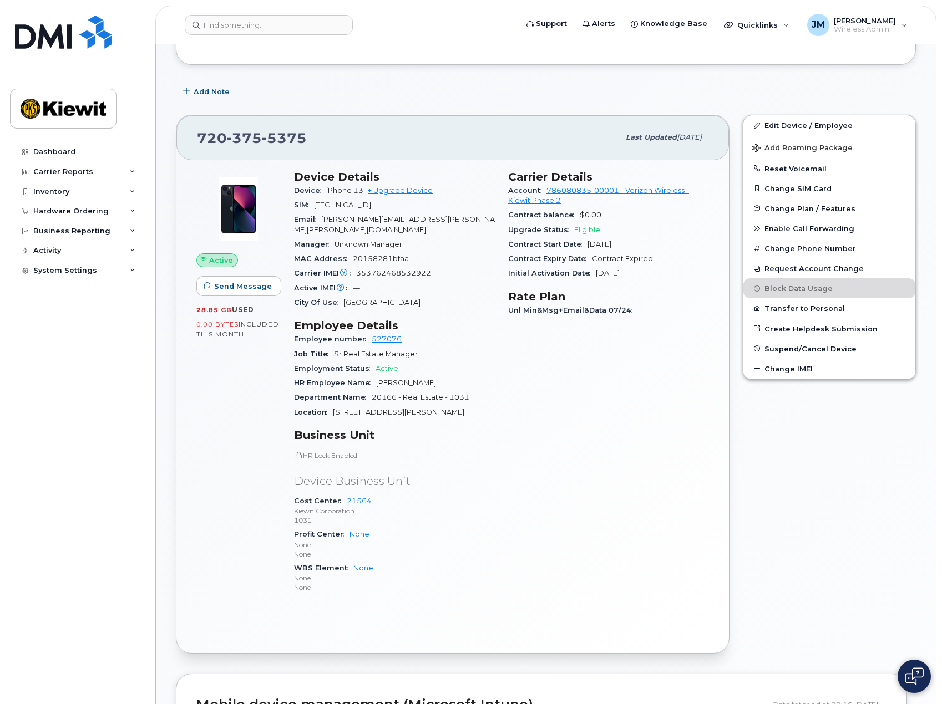
scroll to position [166, 0]
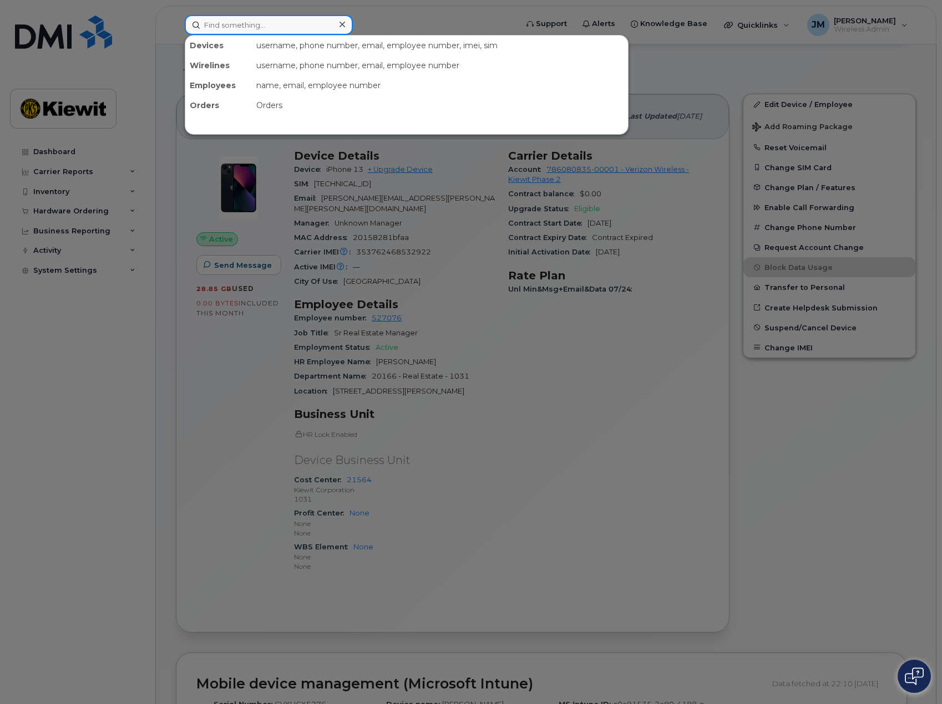
click at [280, 22] on input at bounding box center [269, 25] width 168 height 20
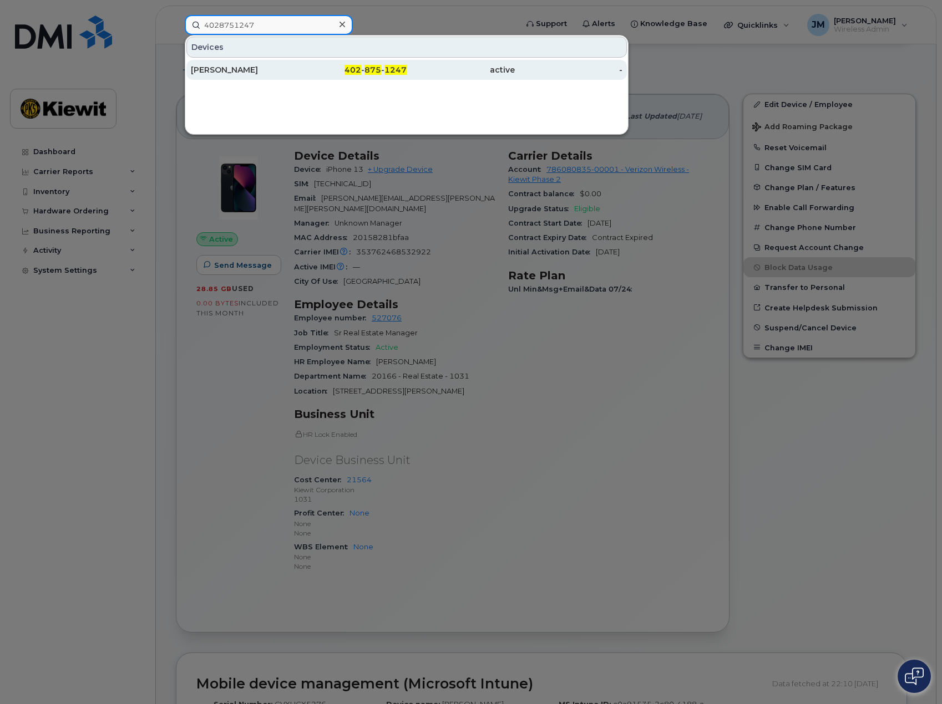
type input "4028751247"
click at [272, 70] on div "[PERSON_NAME]" at bounding box center [245, 69] width 108 height 11
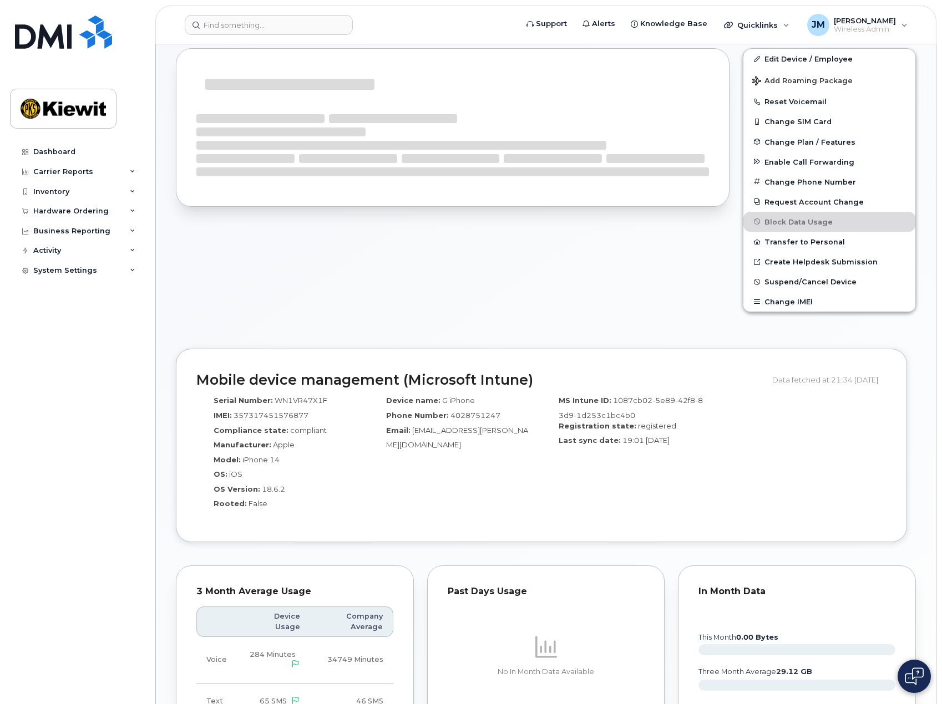
scroll to position [212, 0]
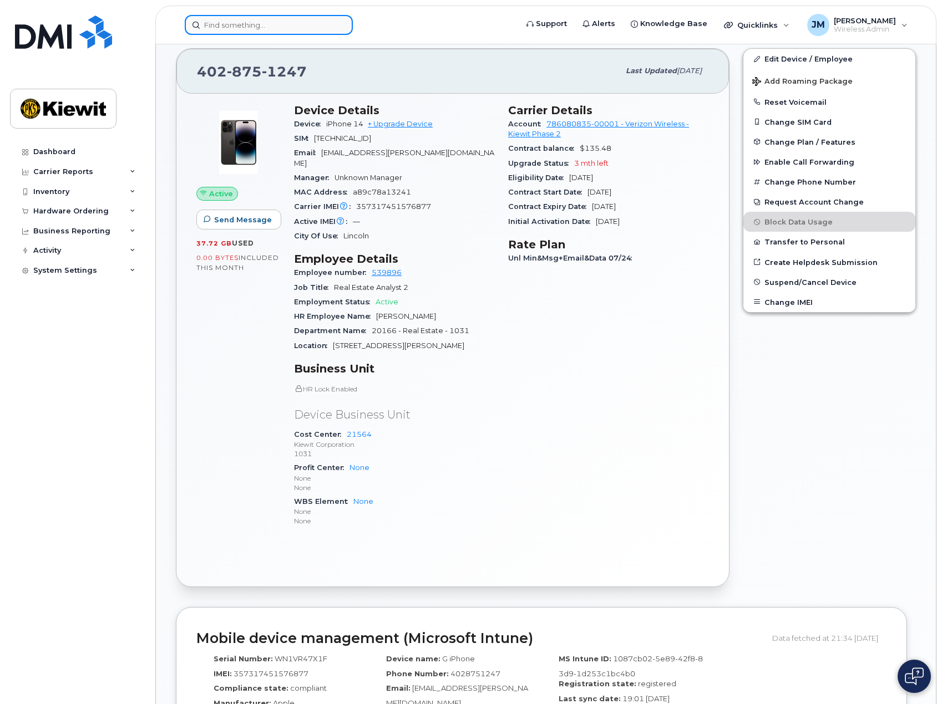
click at [281, 22] on input at bounding box center [269, 25] width 168 height 20
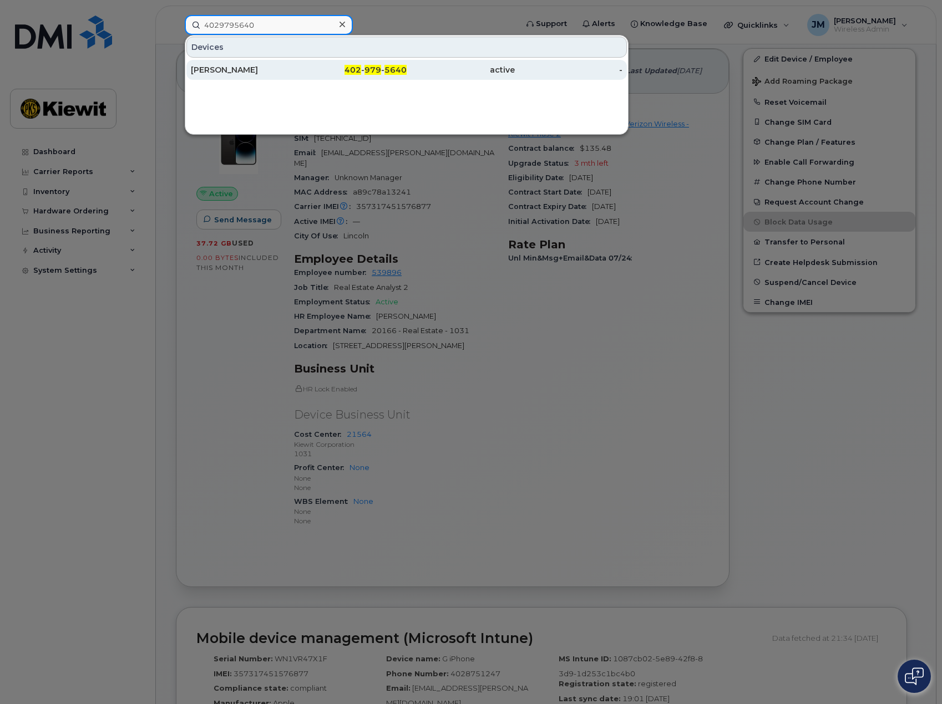
type input "4029795640"
click at [288, 65] on div "[PERSON_NAME]" at bounding box center [245, 69] width 108 height 11
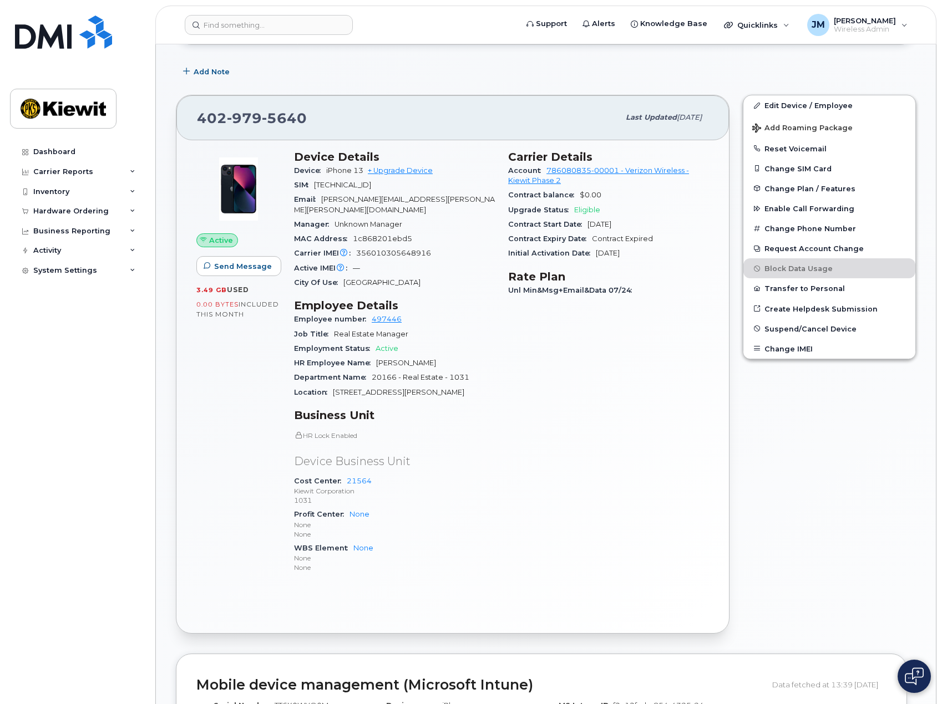
scroll to position [166, 0]
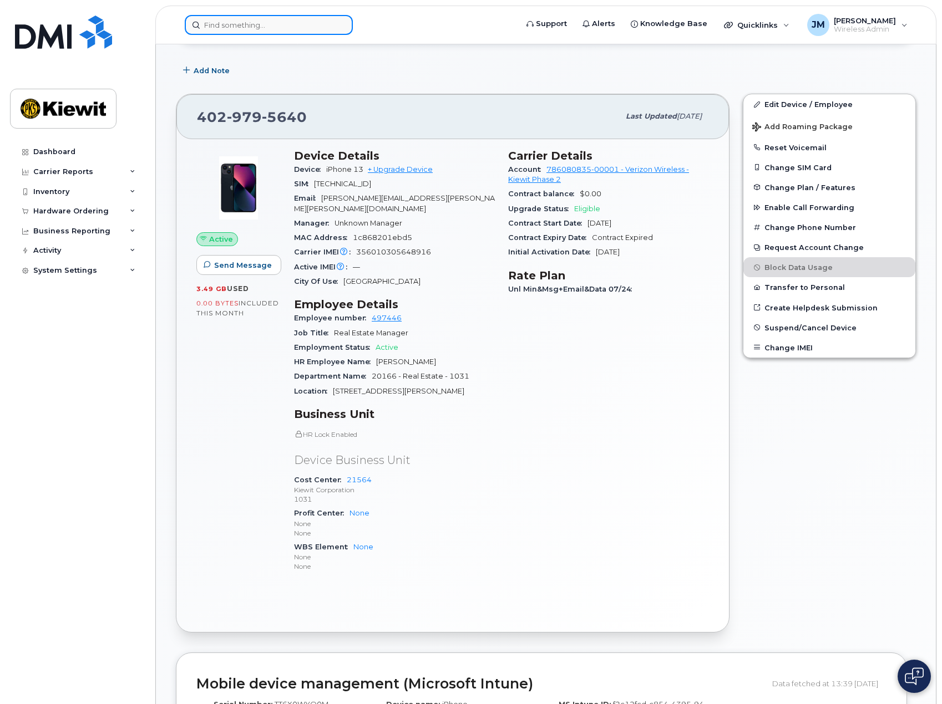
click at [264, 27] on input at bounding box center [269, 25] width 168 height 20
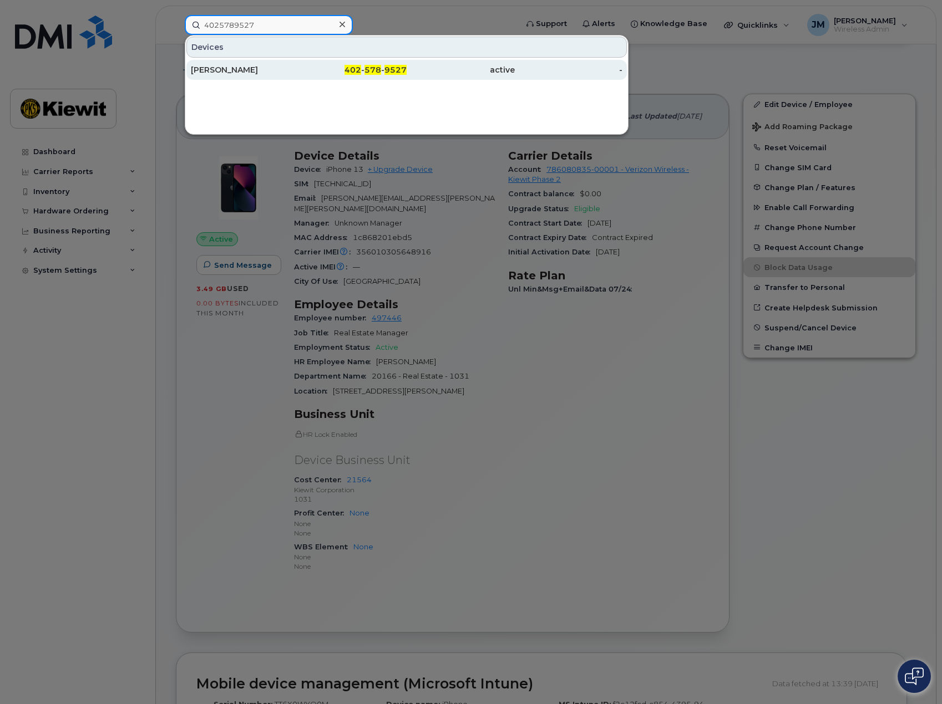
type input "4025789527"
click at [260, 68] on div "DEBRA BRINK" at bounding box center [245, 69] width 108 height 11
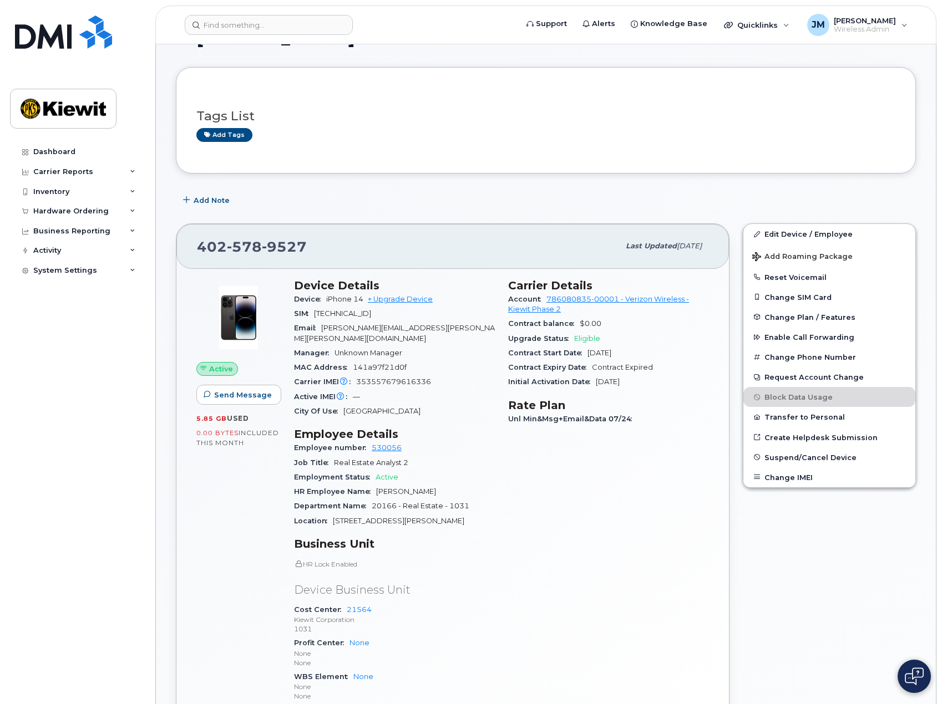
scroll to position [55, 0]
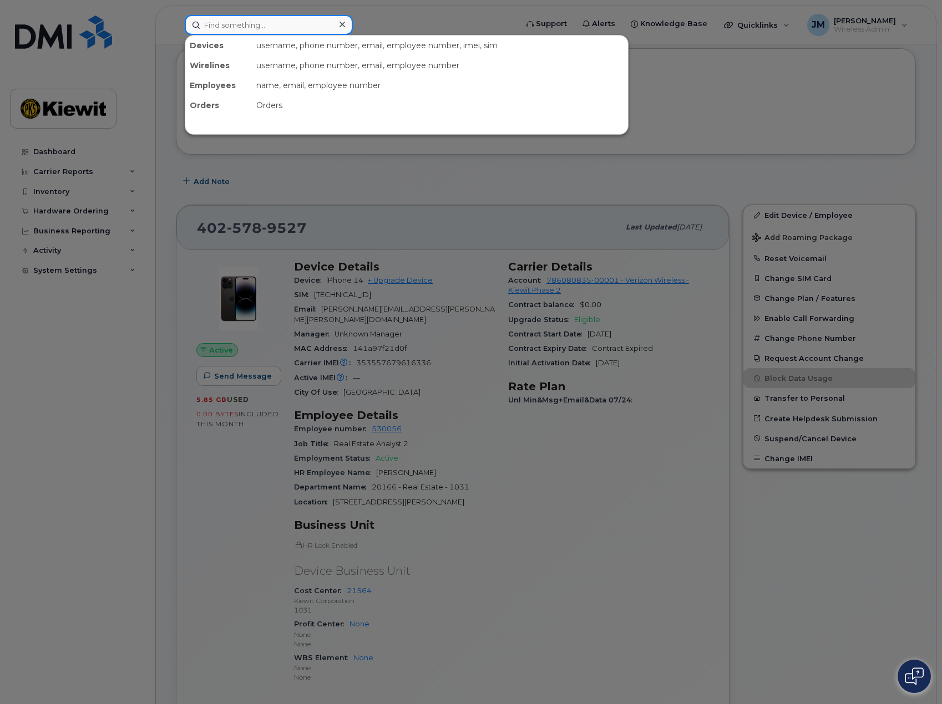
click at [229, 18] on input at bounding box center [269, 25] width 168 height 20
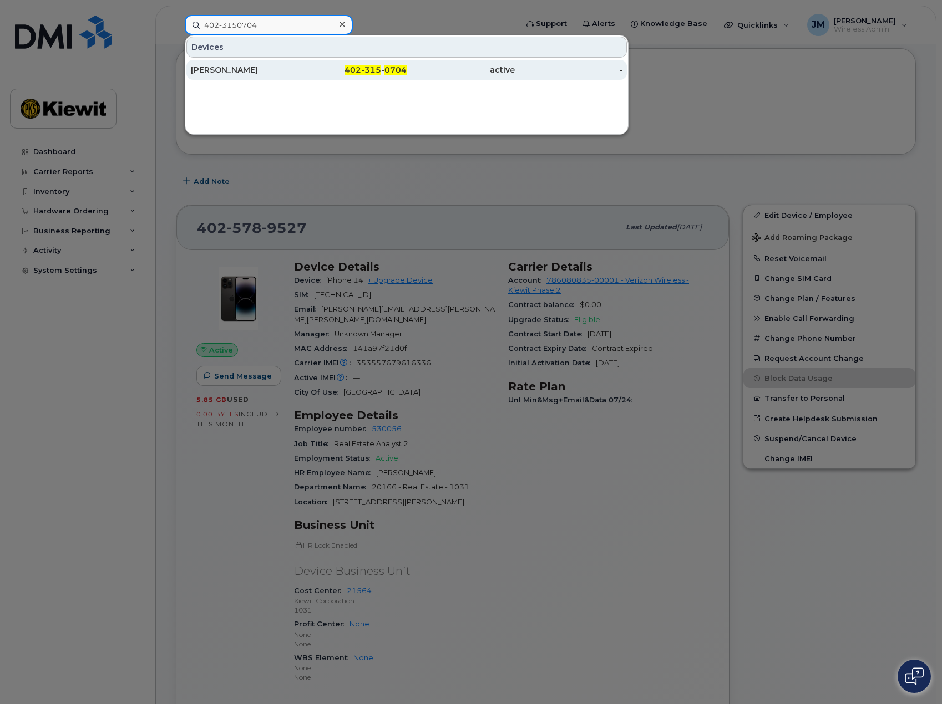
type input "402-3150704"
click at [299, 64] on div "[PERSON_NAME]" at bounding box center [353, 70] width 108 height 20
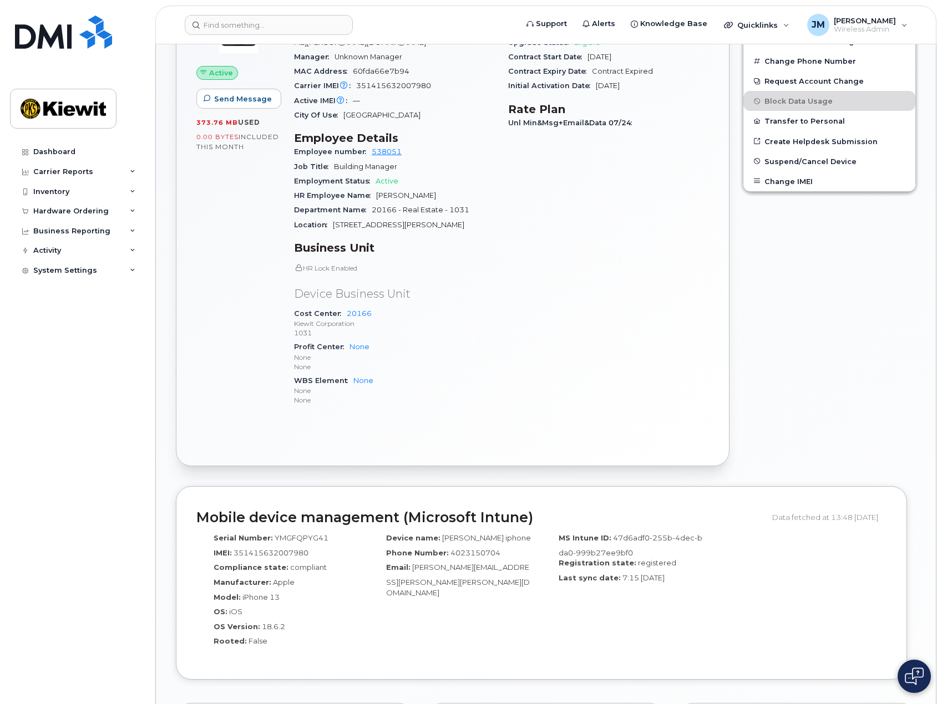
scroll to position [417, 0]
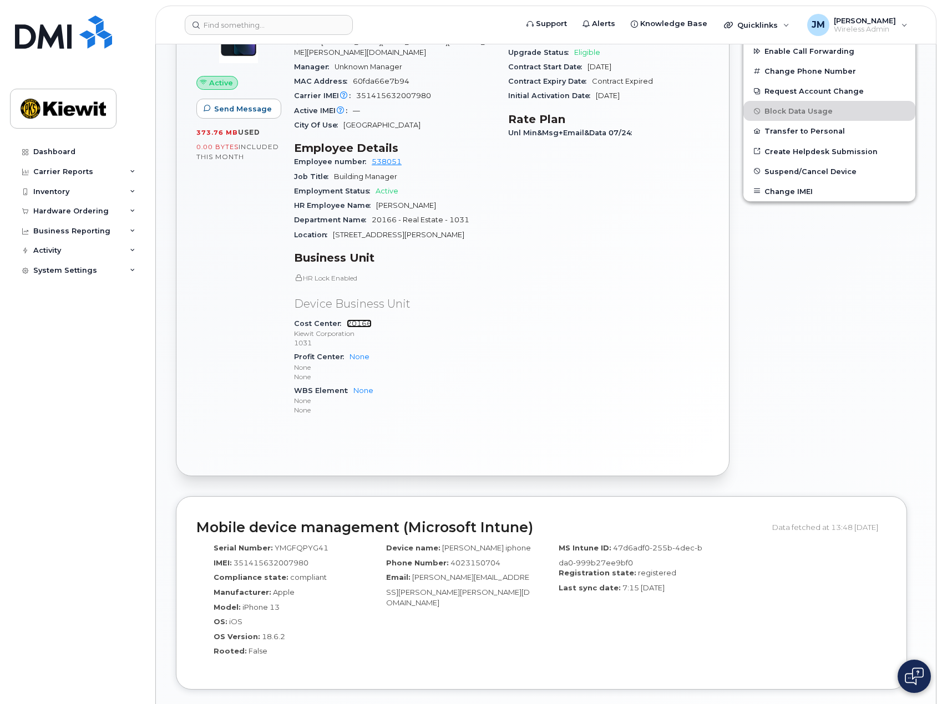
click at [364, 319] on link "20166" at bounding box center [359, 323] width 25 height 8
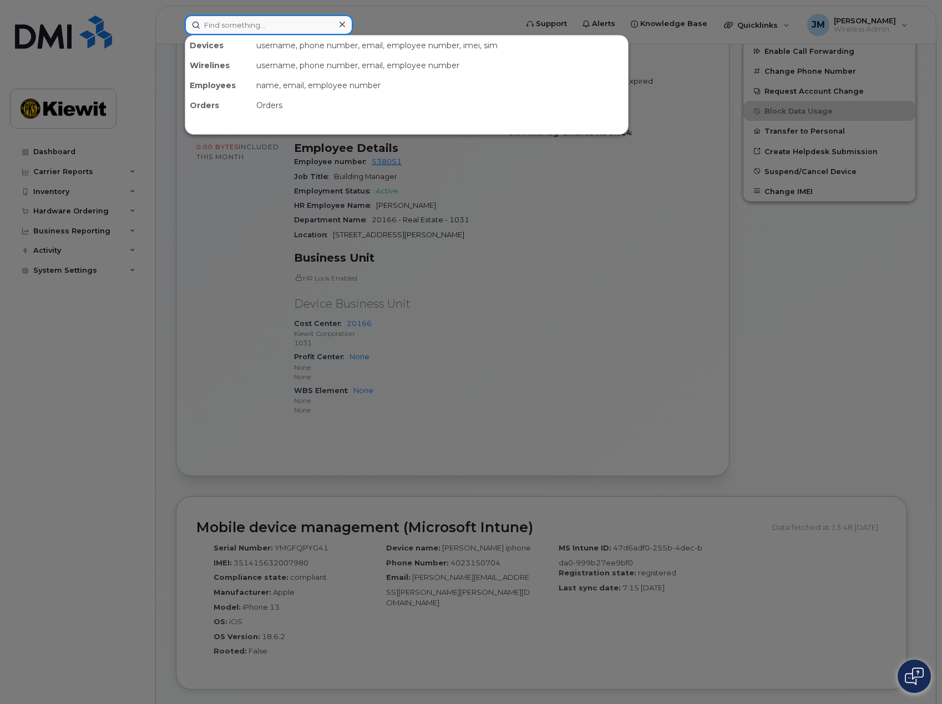
click at [273, 26] on input at bounding box center [269, 25] width 168 height 20
type input "4"
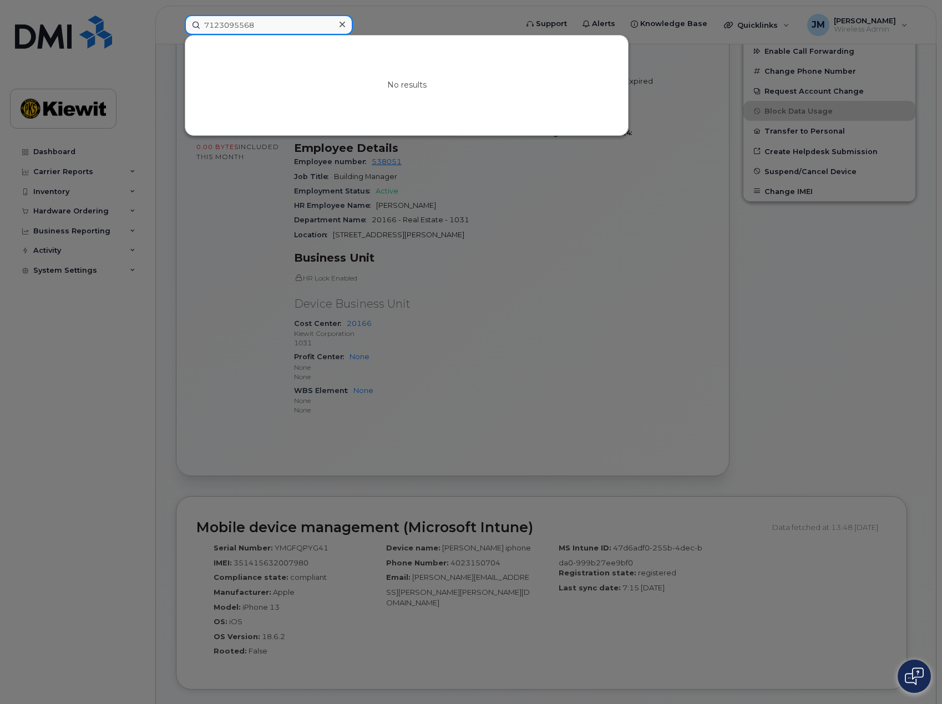
drag, startPoint x: 290, startPoint y: 28, endPoint x: 63, endPoint y: 34, distance: 227.5
click at [176, 34] on div "7123095568 No results" at bounding box center [347, 25] width 343 height 20
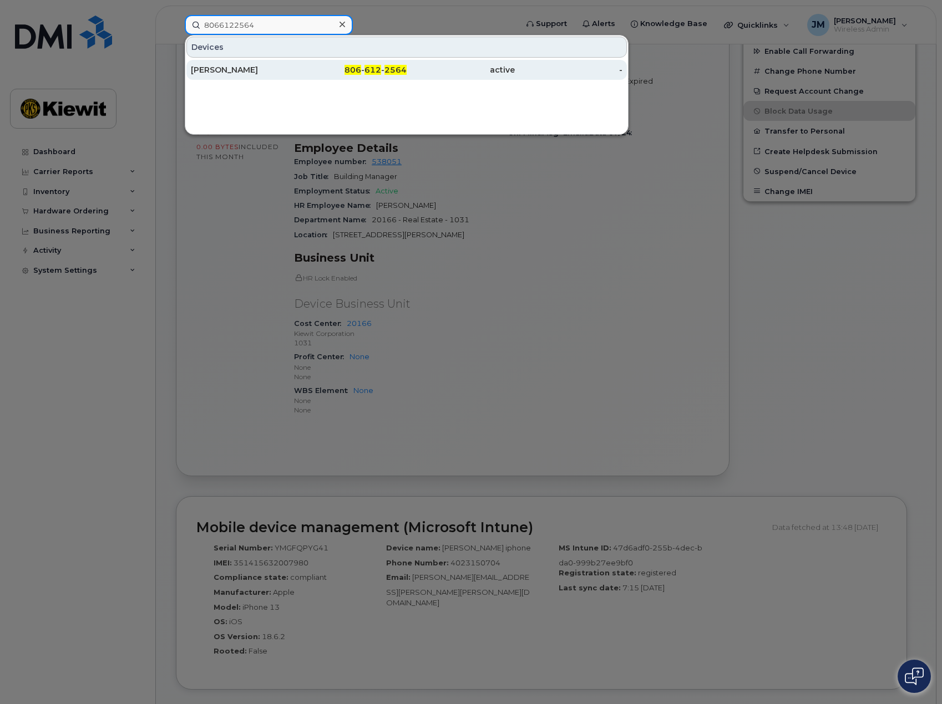
type input "8066122564"
click at [201, 70] on div "AUSTIN HARRIS" at bounding box center [245, 69] width 108 height 11
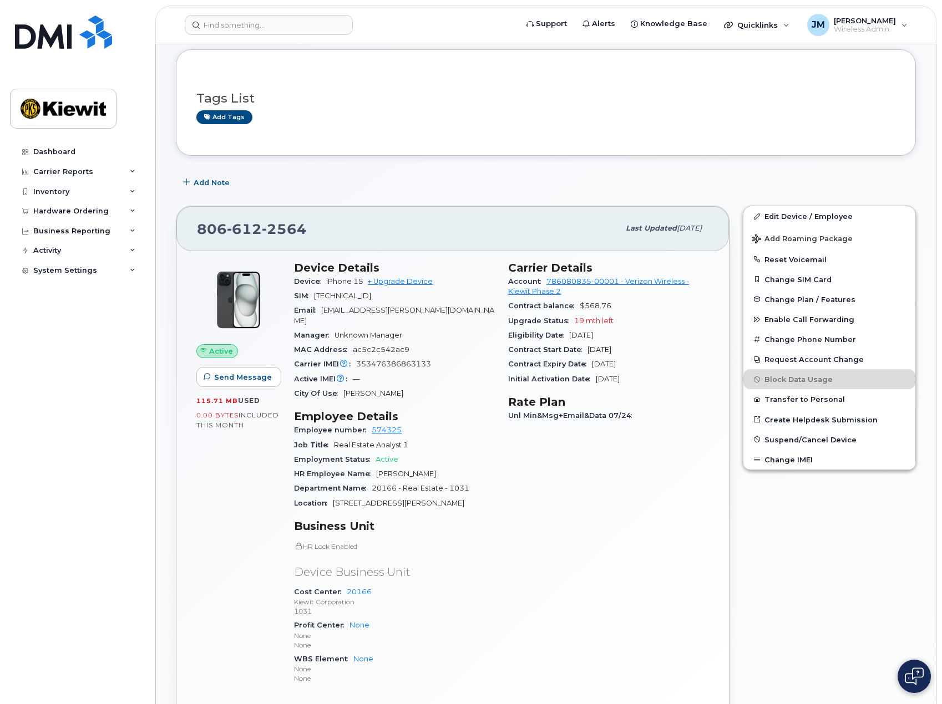
scroll to position [222, 0]
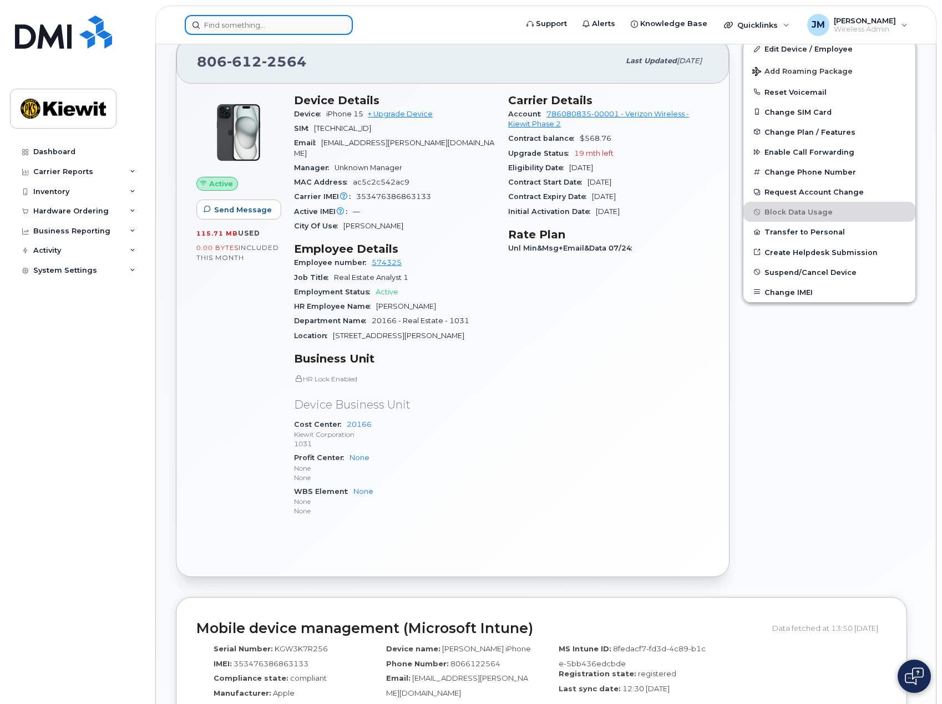
click at [266, 24] on input at bounding box center [269, 25] width 168 height 20
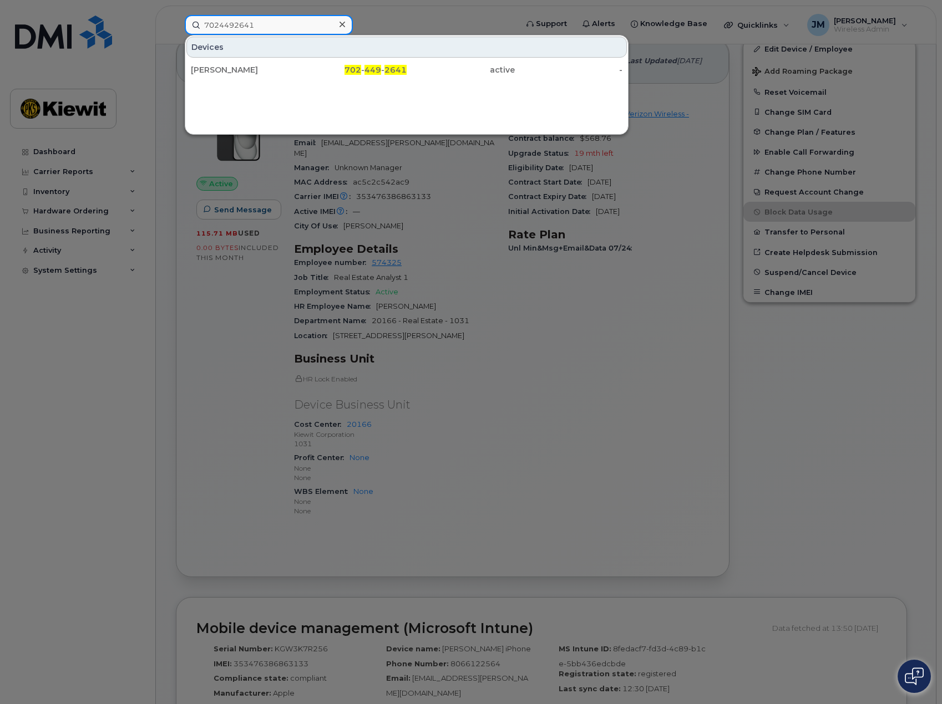
type input "7024492641"
click at [242, 71] on div "[PERSON_NAME]" at bounding box center [245, 69] width 108 height 11
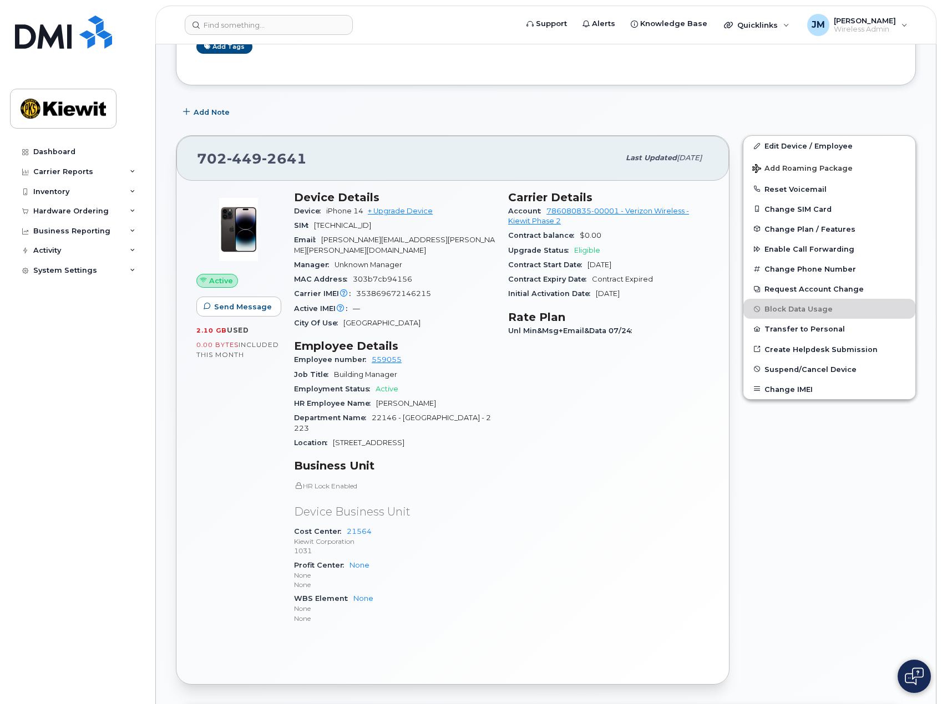
scroll to position [222, 0]
